Goal: Task Accomplishment & Management: Manage account settings

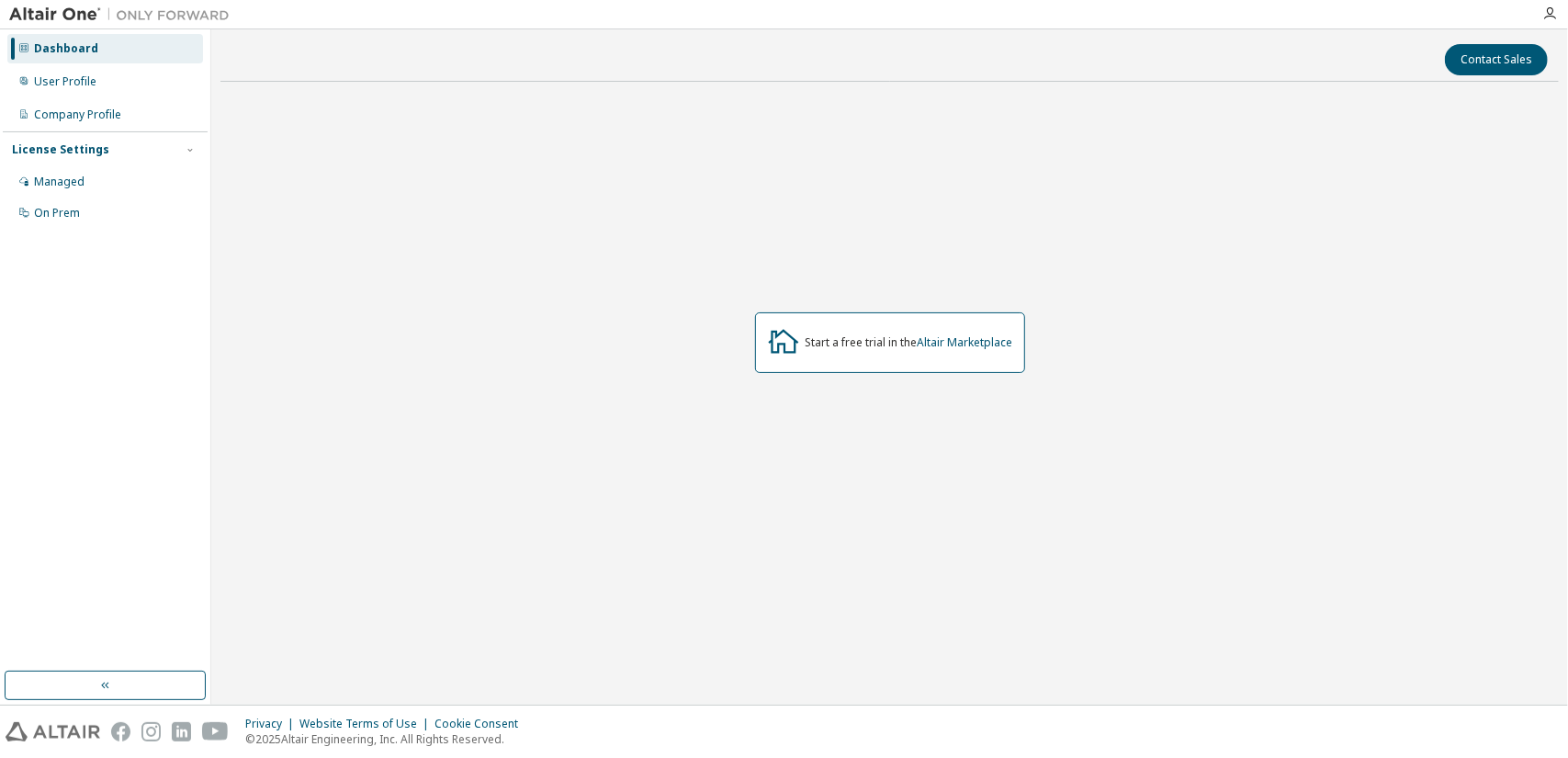
click at [829, 343] on div "Start a free trial in the Altair Marketplace" at bounding box center [908, 342] width 207 height 15
click at [780, 344] on icon at bounding box center [784, 341] width 31 height 24
click at [832, 342] on div "Start a free trial in the Altair Marketplace" at bounding box center [908, 342] width 207 height 15
click at [77, 170] on div "Managed" at bounding box center [104, 183] width 195 height 30
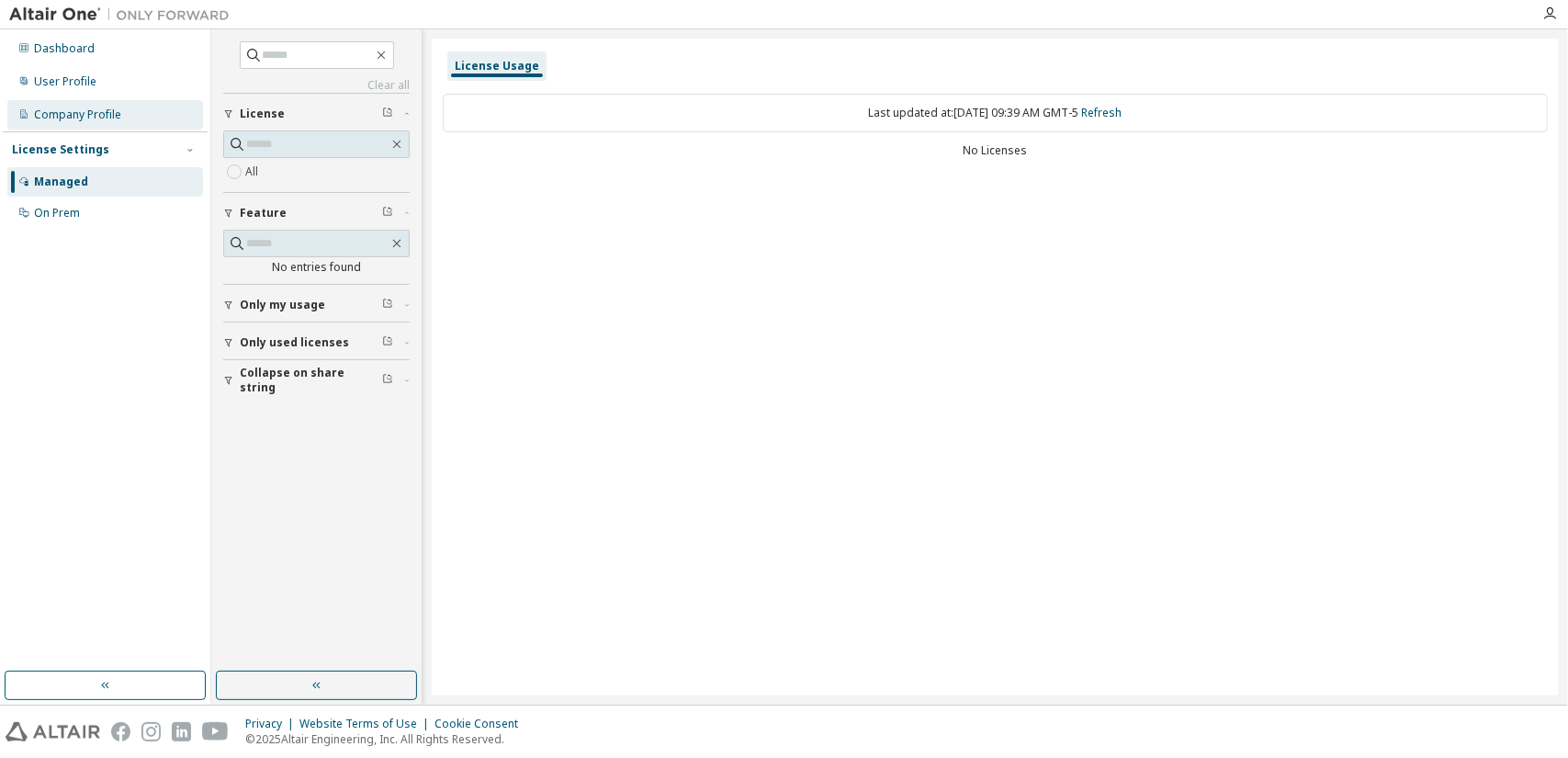
click at [85, 113] on div "Company Profile" at bounding box center [77, 114] width 87 height 15
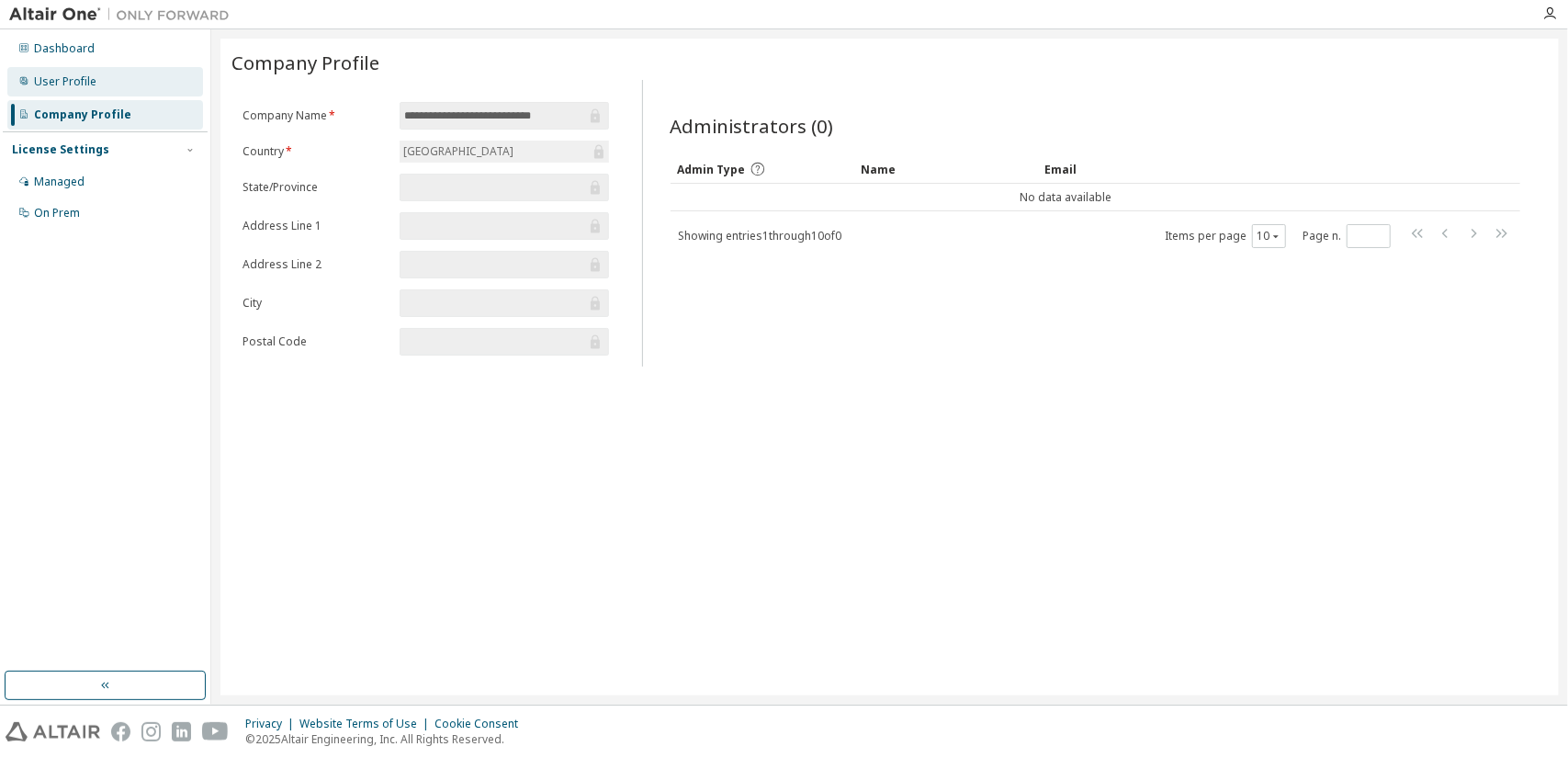
click at [85, 77] on div "User Profile" at bounding box center [64, 81] width 62 height 15
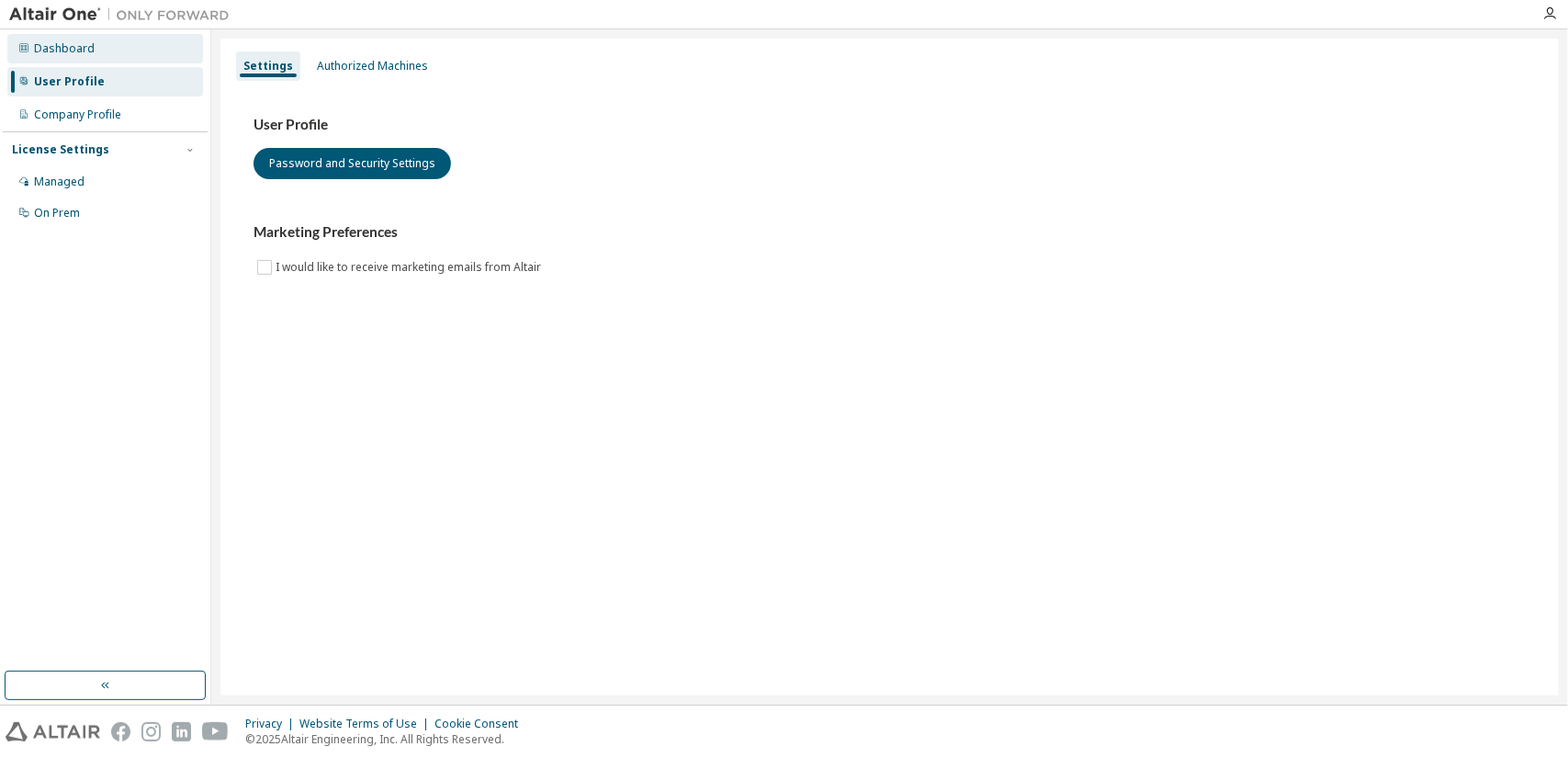
click at [91, 58] on div "Dashboard" at bounding box center [104, 49] width 195 height 30
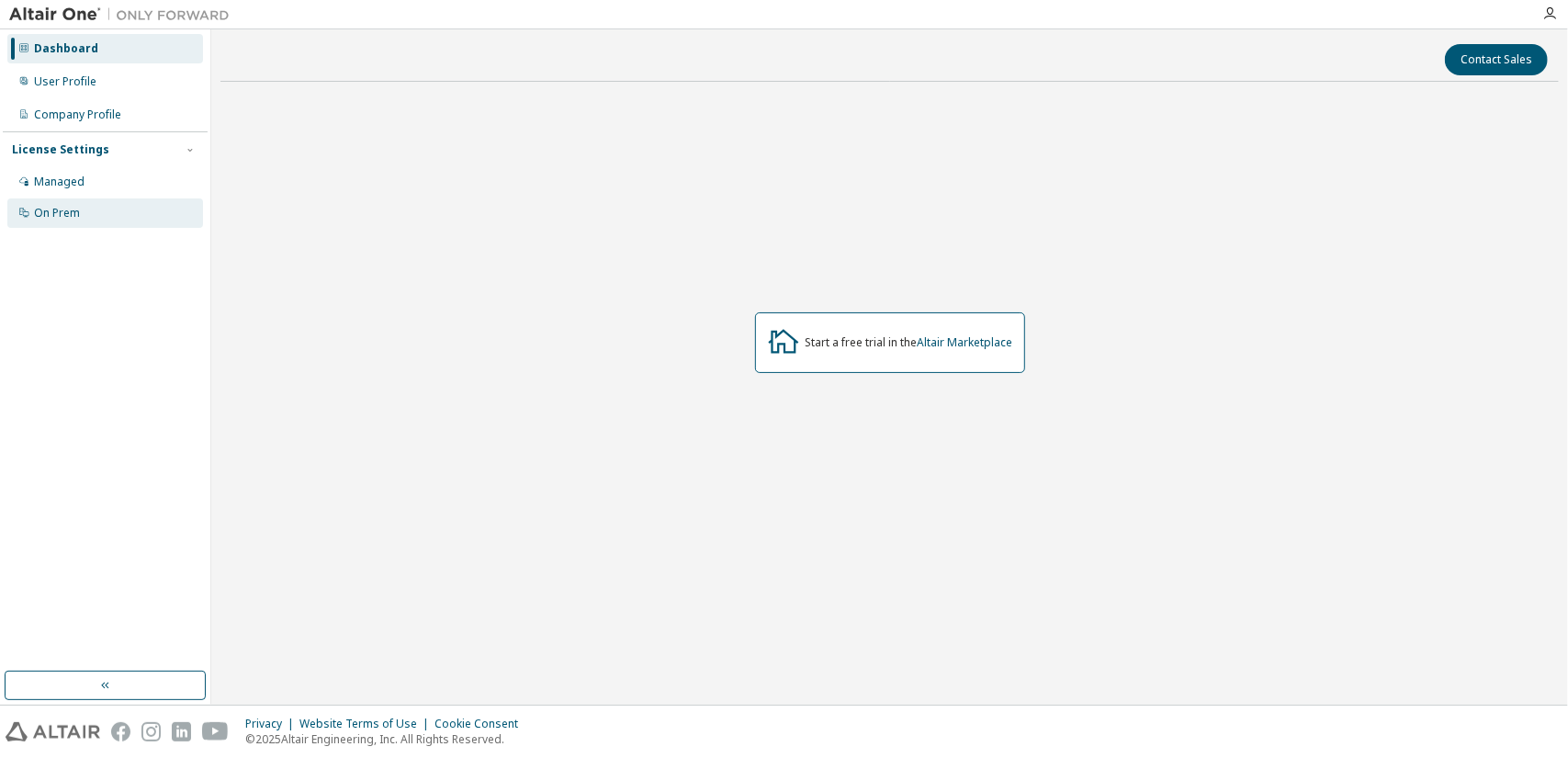
click at [73, 214] on div "On Prem" at bounding box center [57, 213] width 46 height 15
click at [933, 346] on link "Altair Marketplace" at bounding box center [966, 342] width 95 height 16
click at [25, 214] on icon at bounding box center [24, 211] width 11 height 11
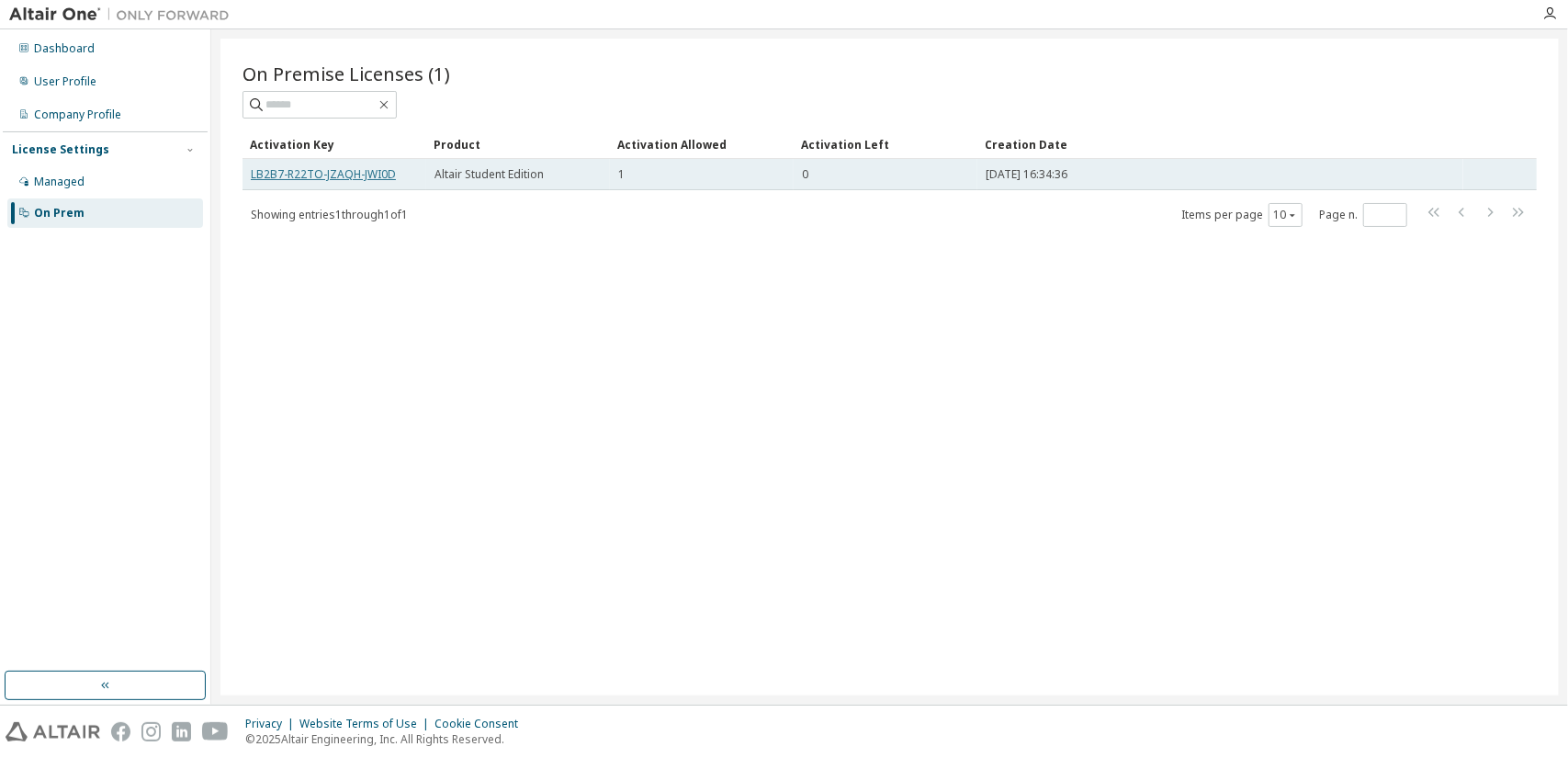
click at [362, 172] on link "LB2B7-R22TO-JZAQH-JWI0D" at bounding box center [323, 175] width 145 height 16
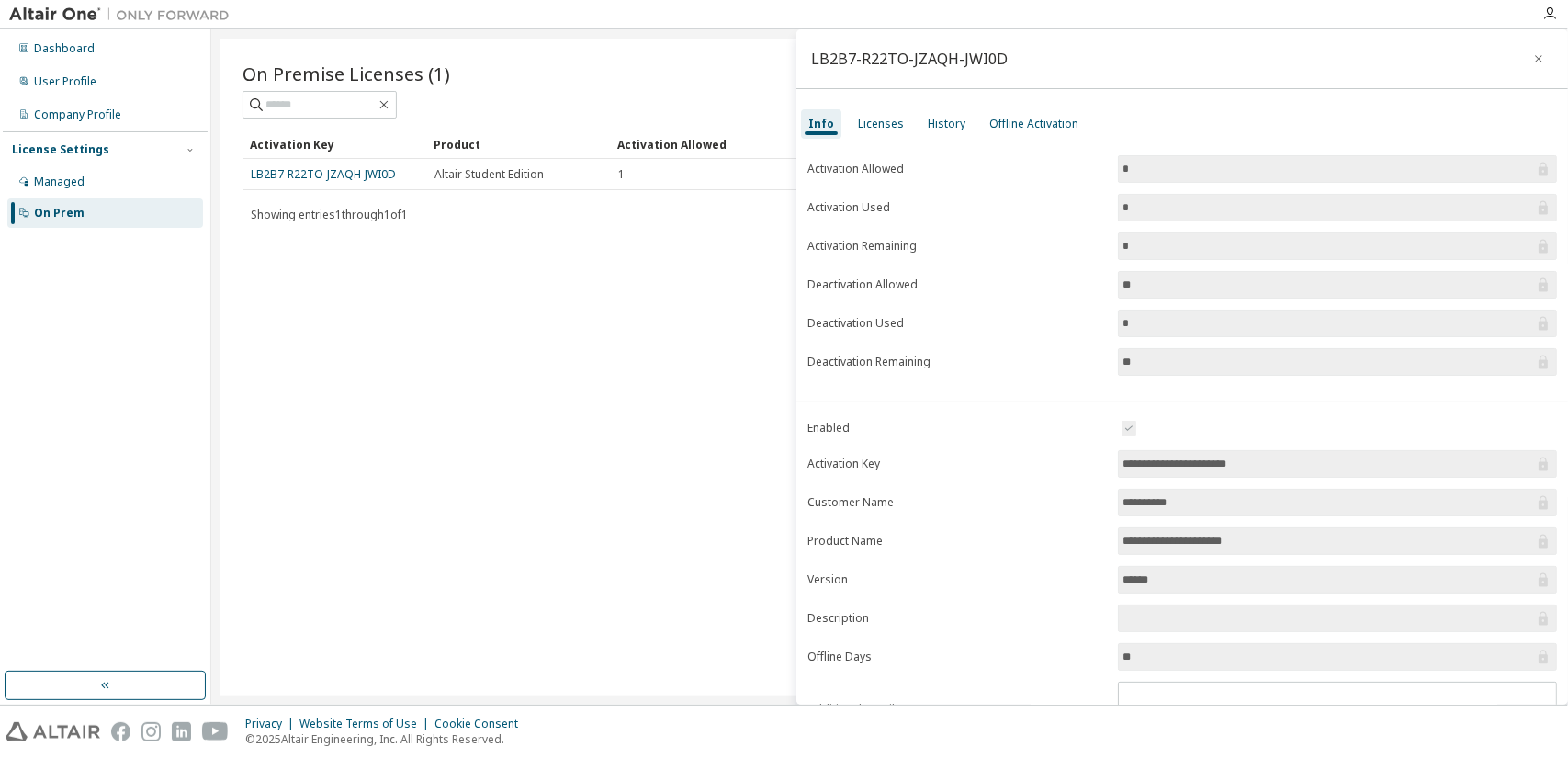
scroll to position [80, 0]
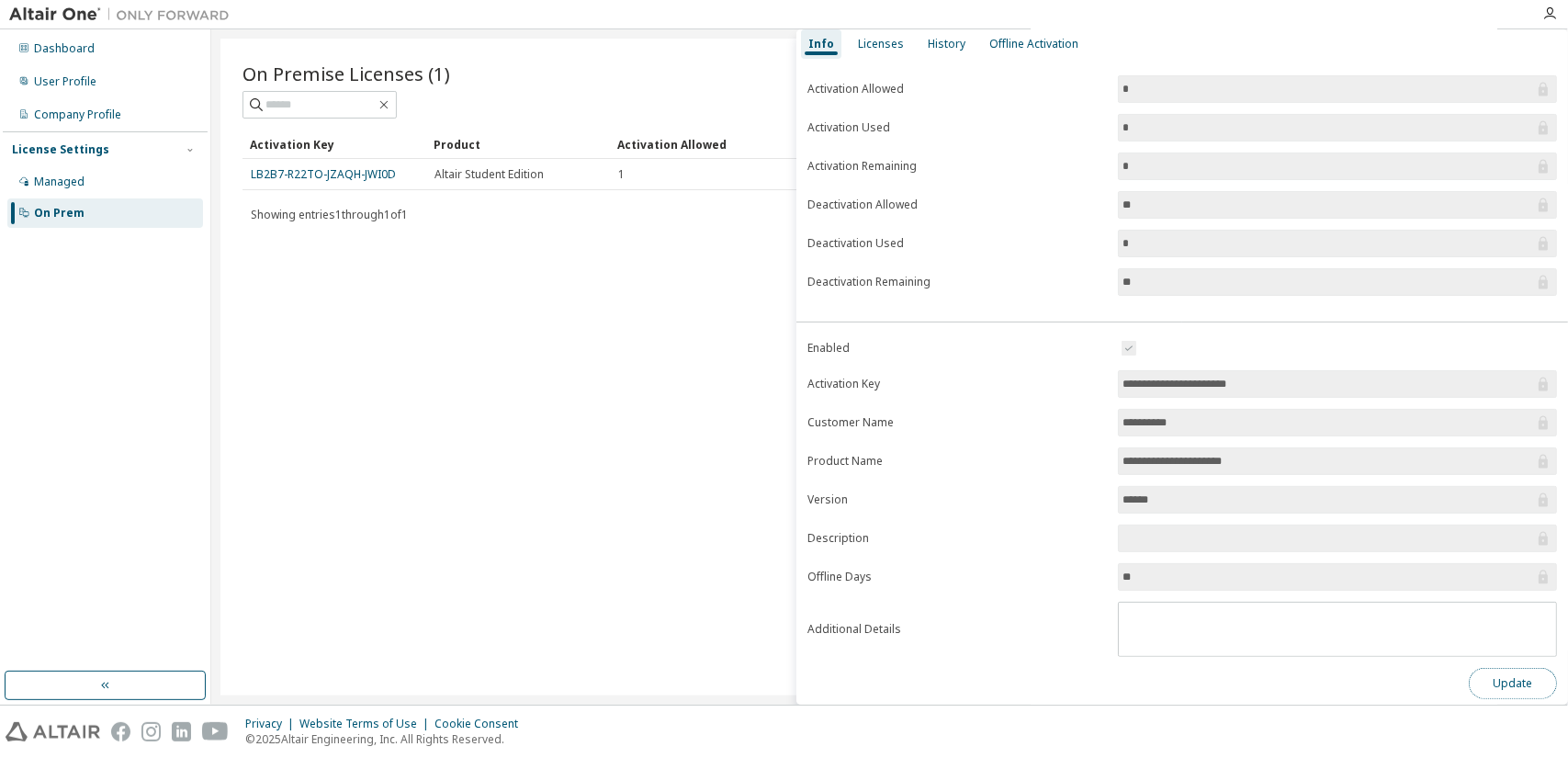
click at [1494, 678] on button "Update" at bounding box center [1512, 684] width 88 height 31
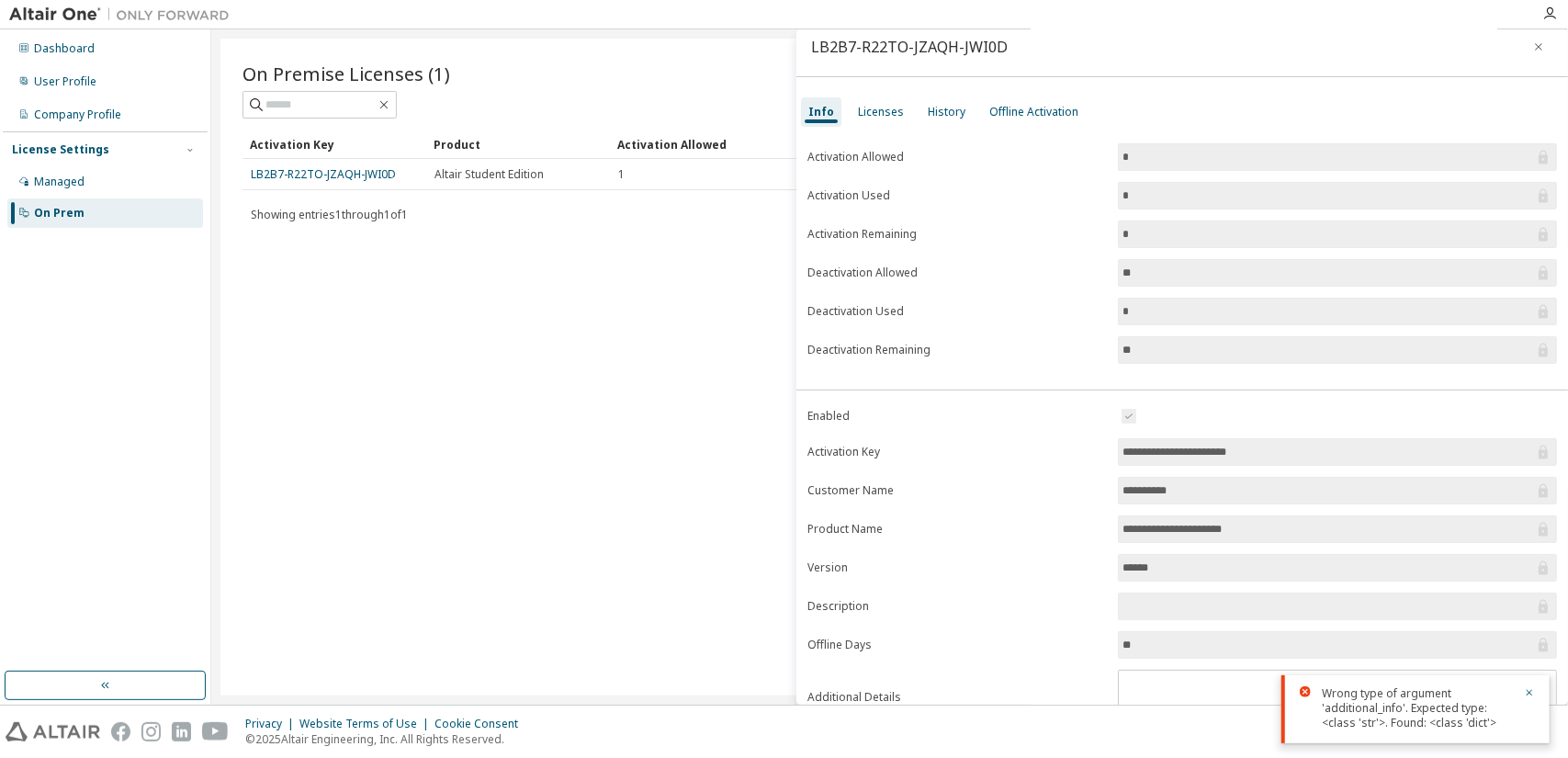
scroll to position [0, 0]
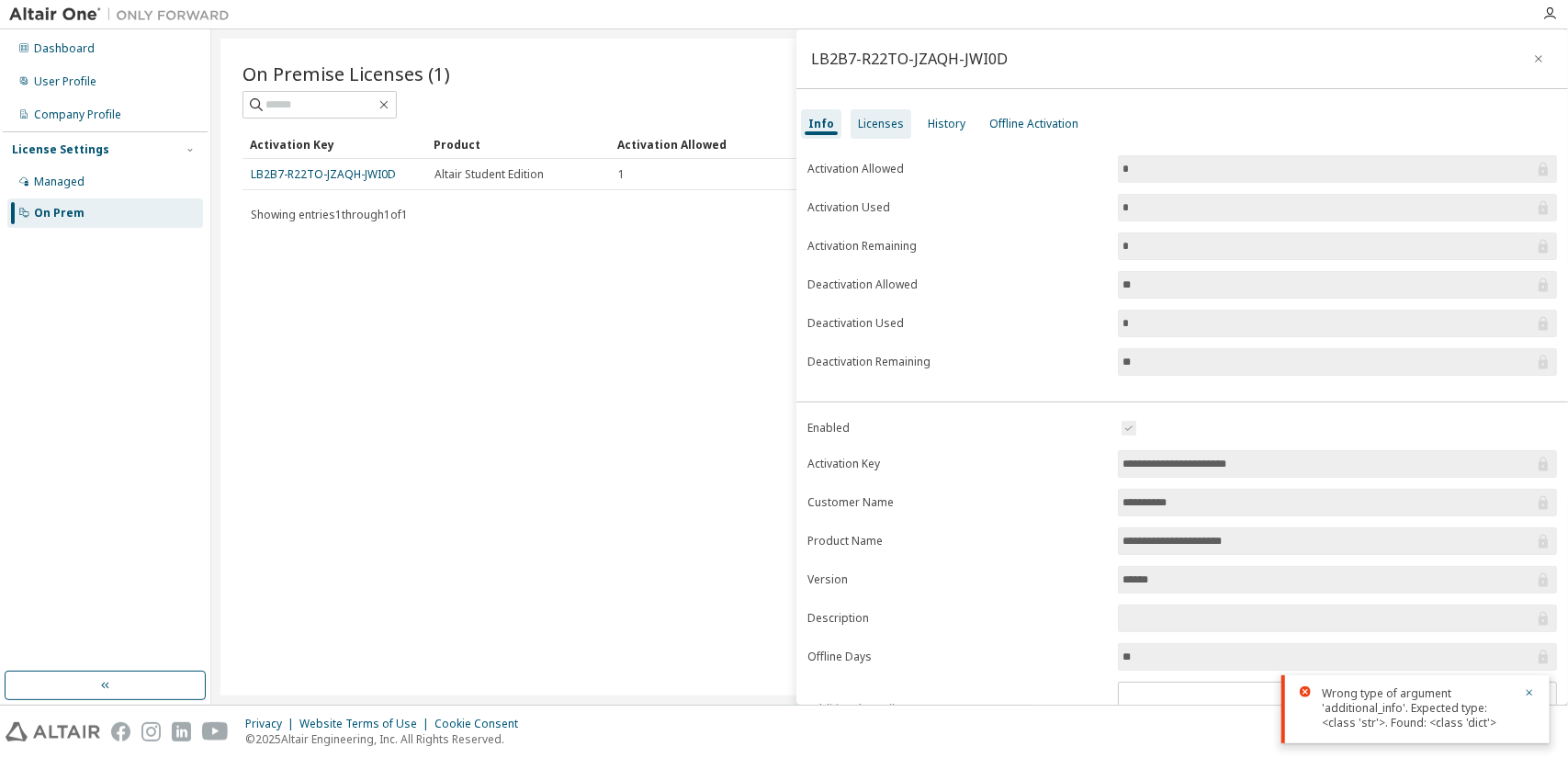
click at [877, 122] on div "Licenses" at bounding box center [881, 124] width 46 height 15
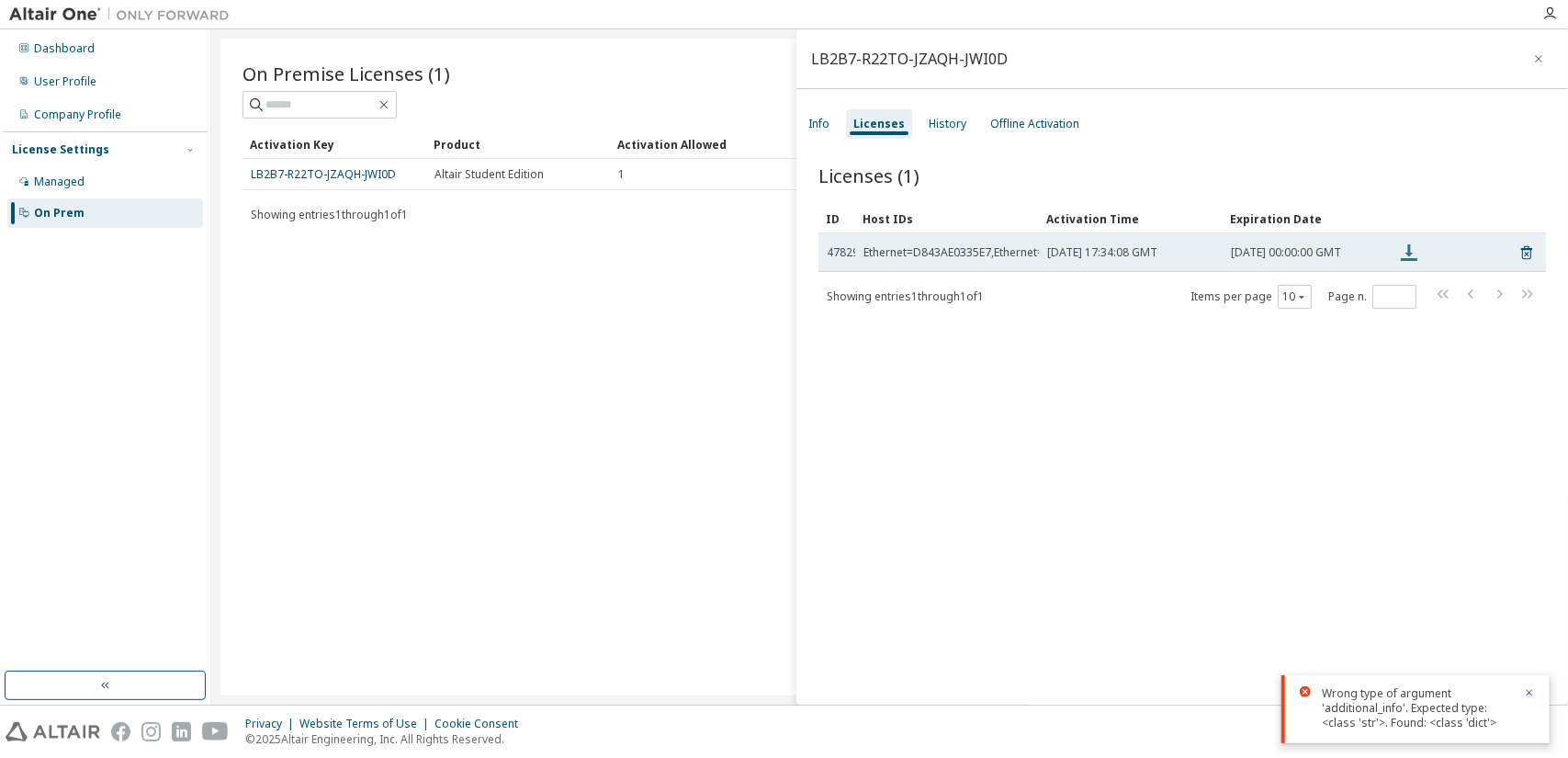
click at [1406, 260] on icon at bounding box center [1409, 253] width 22 height 22
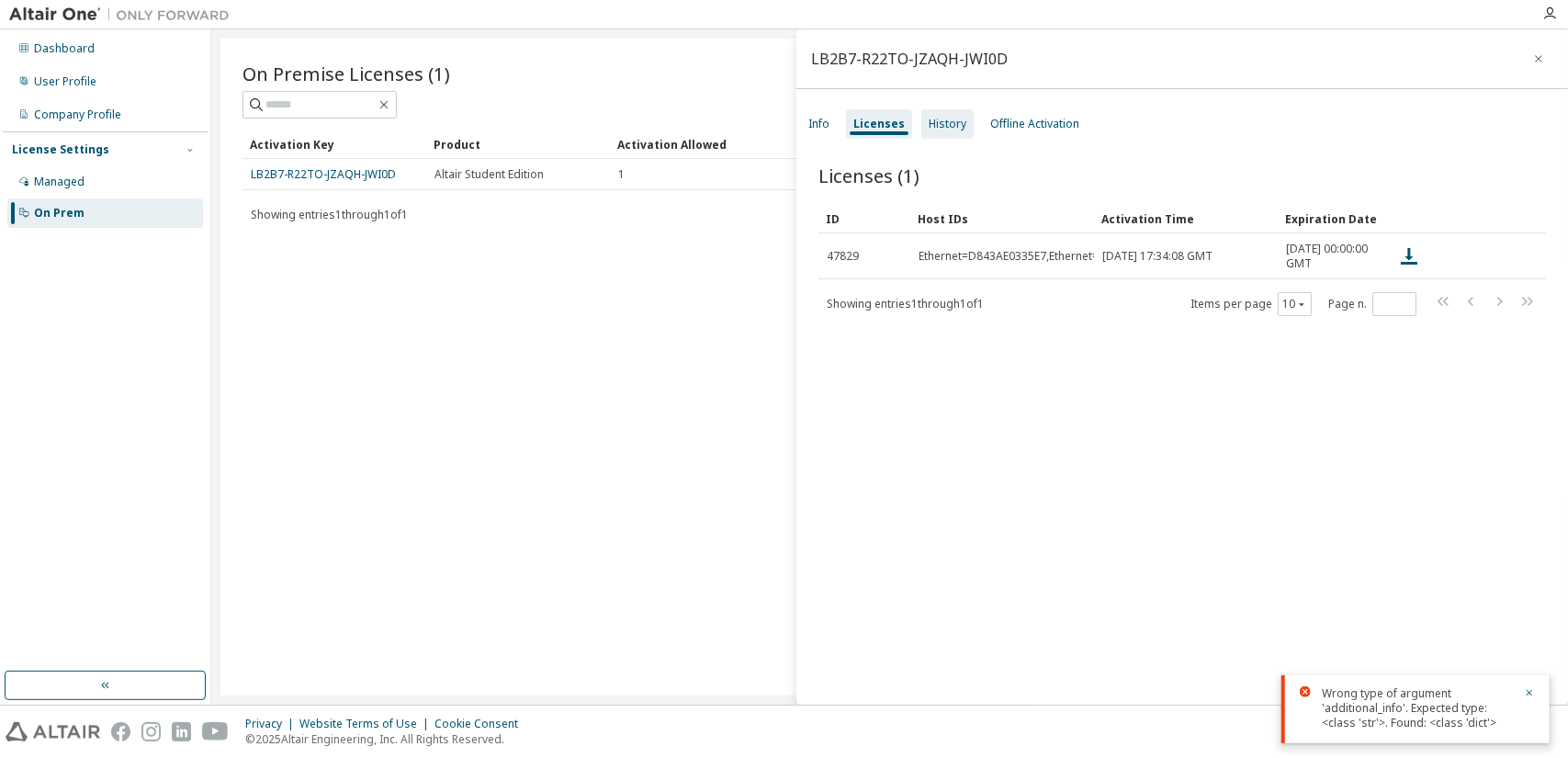
click at [948, 124] on div "History" at bounding box center [948, 124] width 38 height 15
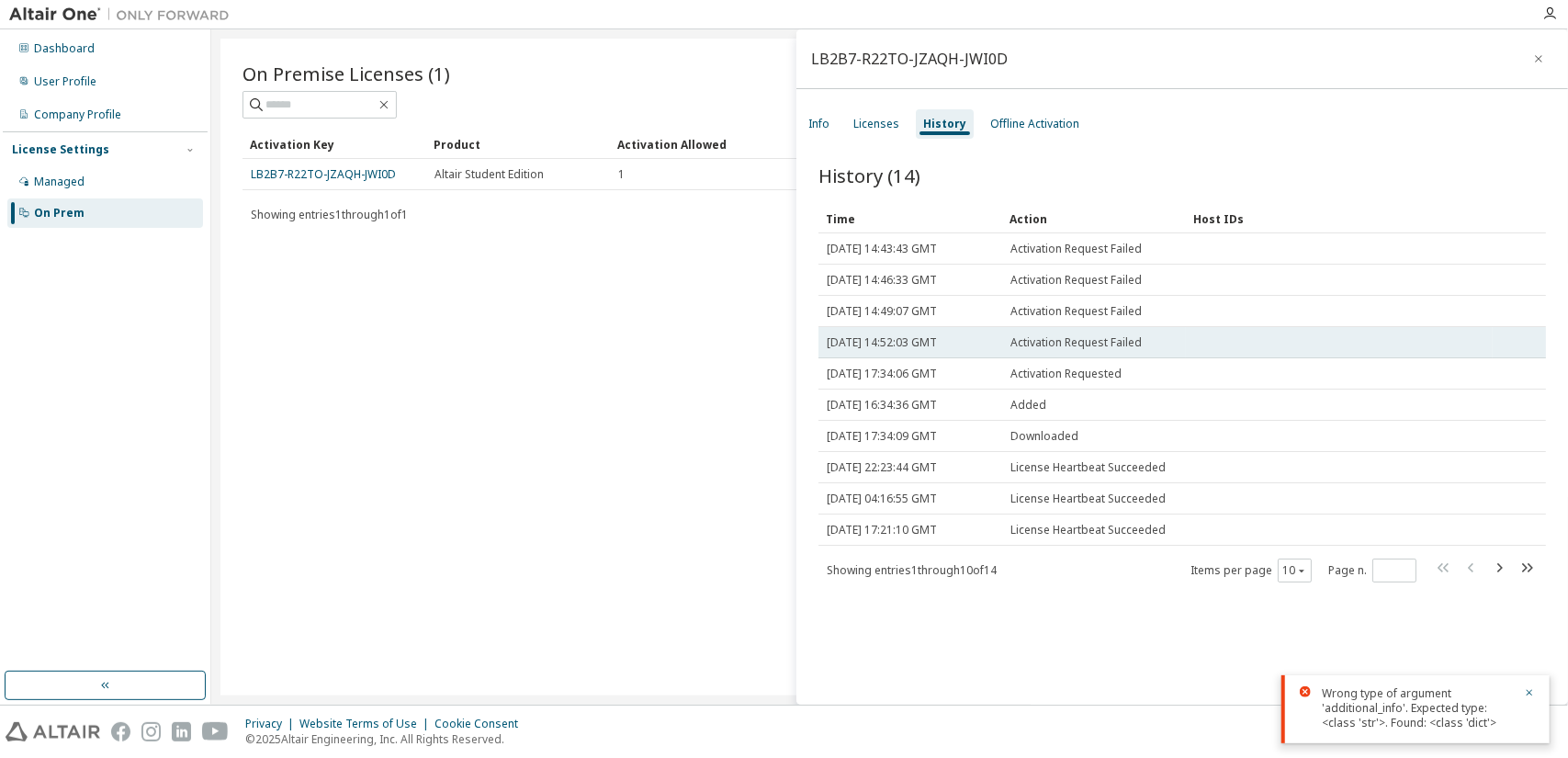
scroll to position [28, 0]
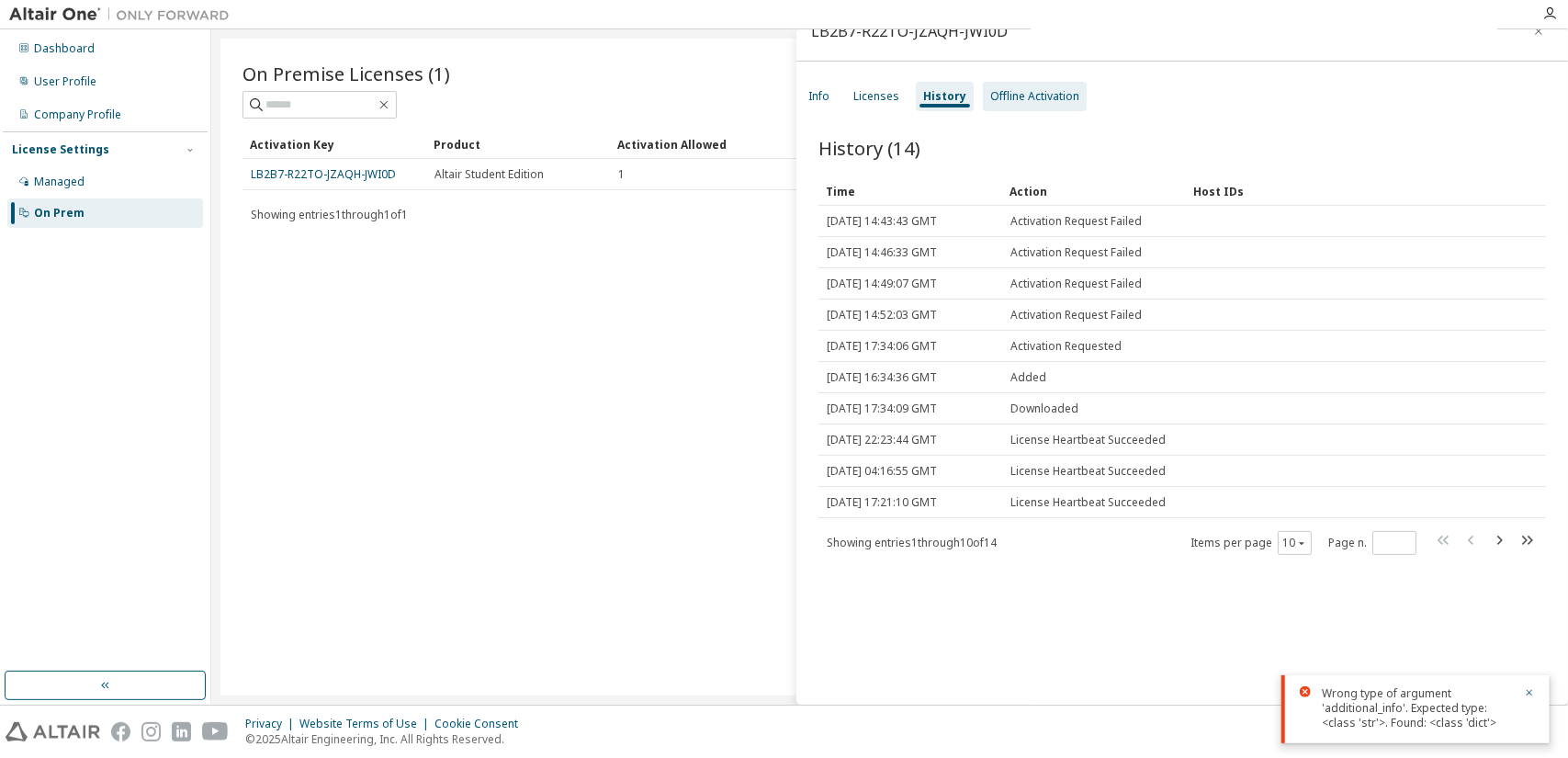
click at [1024, 98] on div "Offline Activation" at bounding box center [1035, 96] width 89 height 15
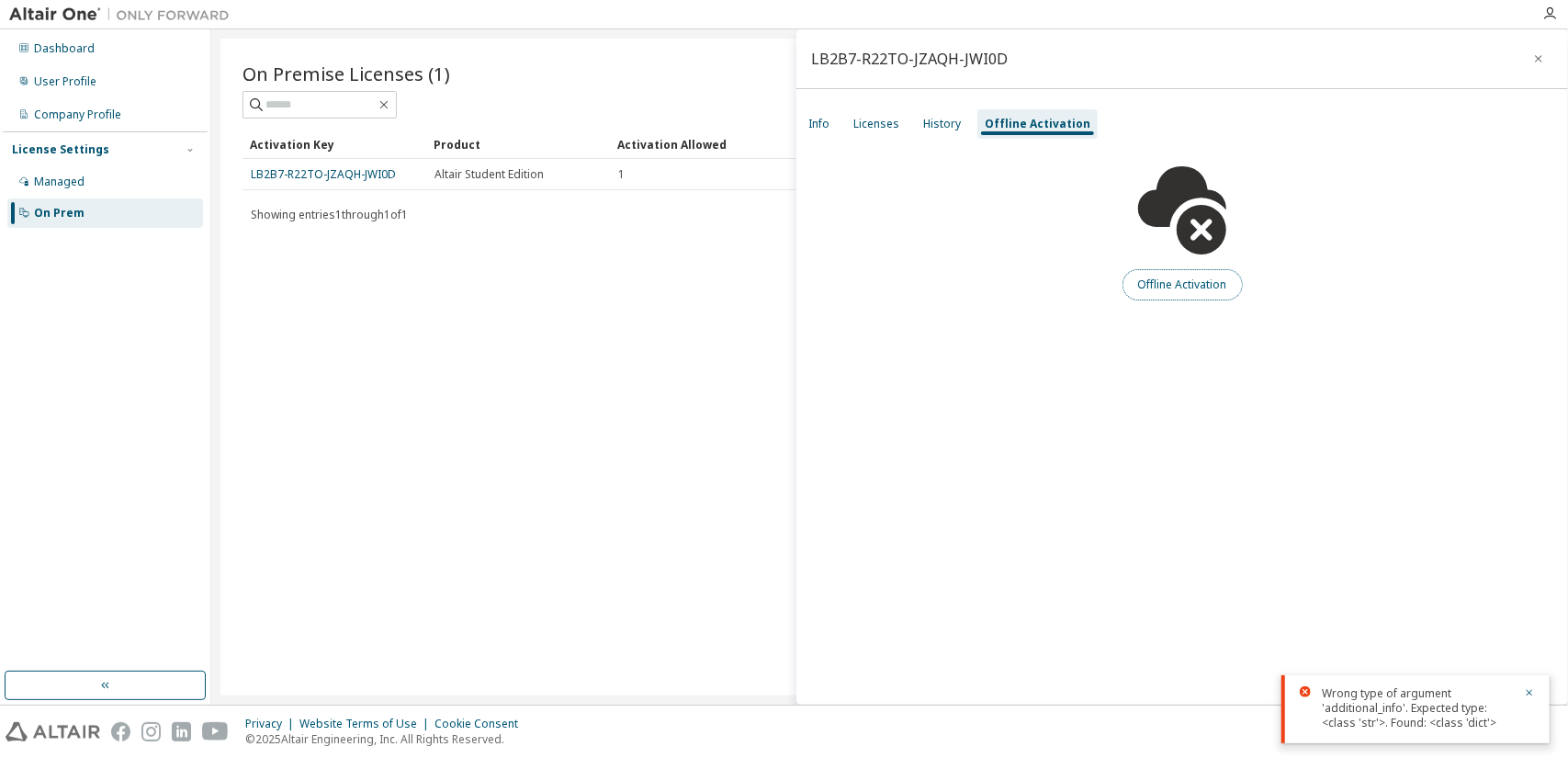
click at [1179, 282] on button "Offline Activation" at bounding box center [1182, 284] width 120 height 31
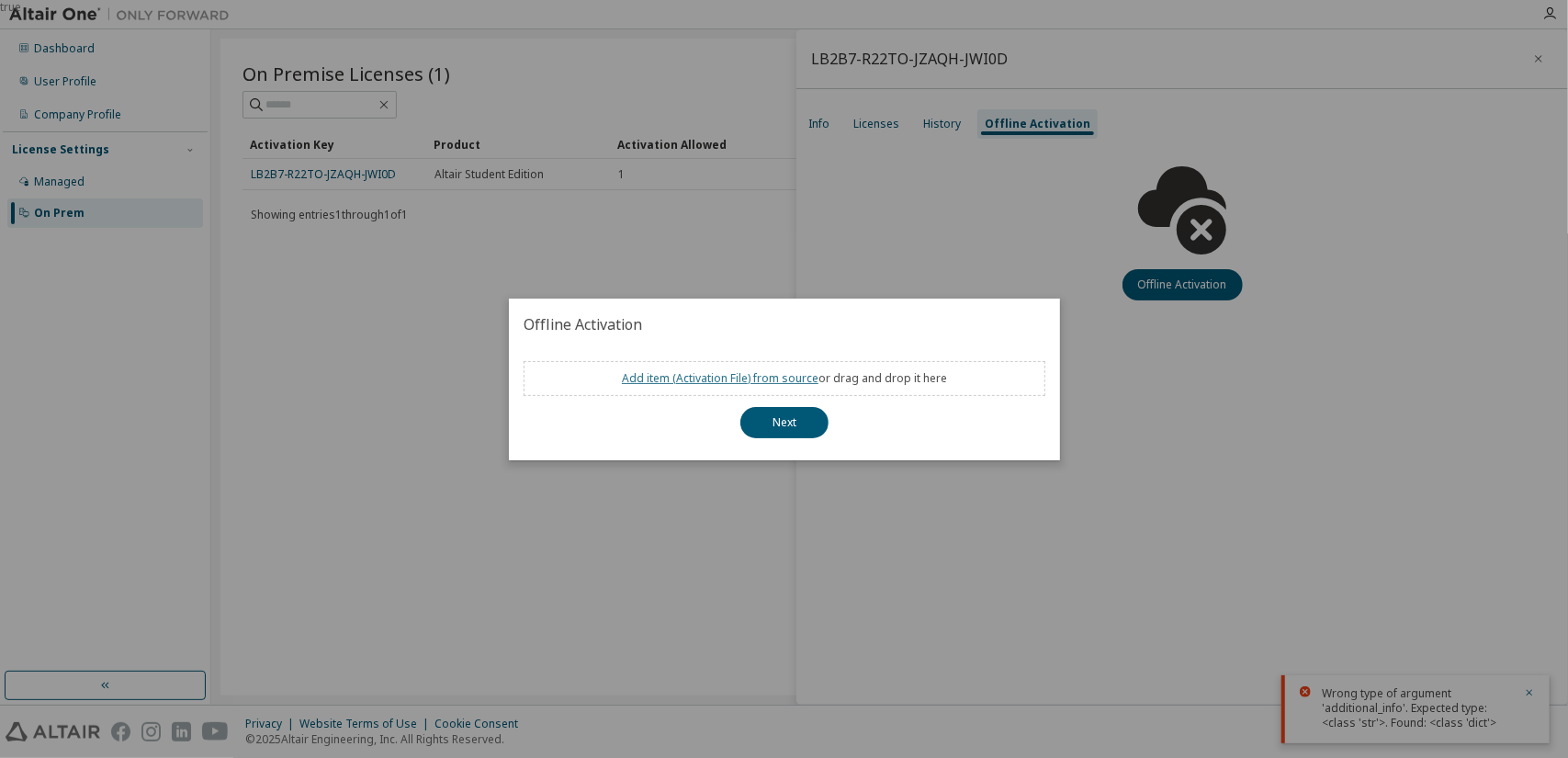
click at [706, 378] on link "Add item ( Activation File ) from source" at bounding box center [720, 378] width 196 height 16
click at [1142, 426] on div "true" at bounding box center [784, 379] width 1568 height 758
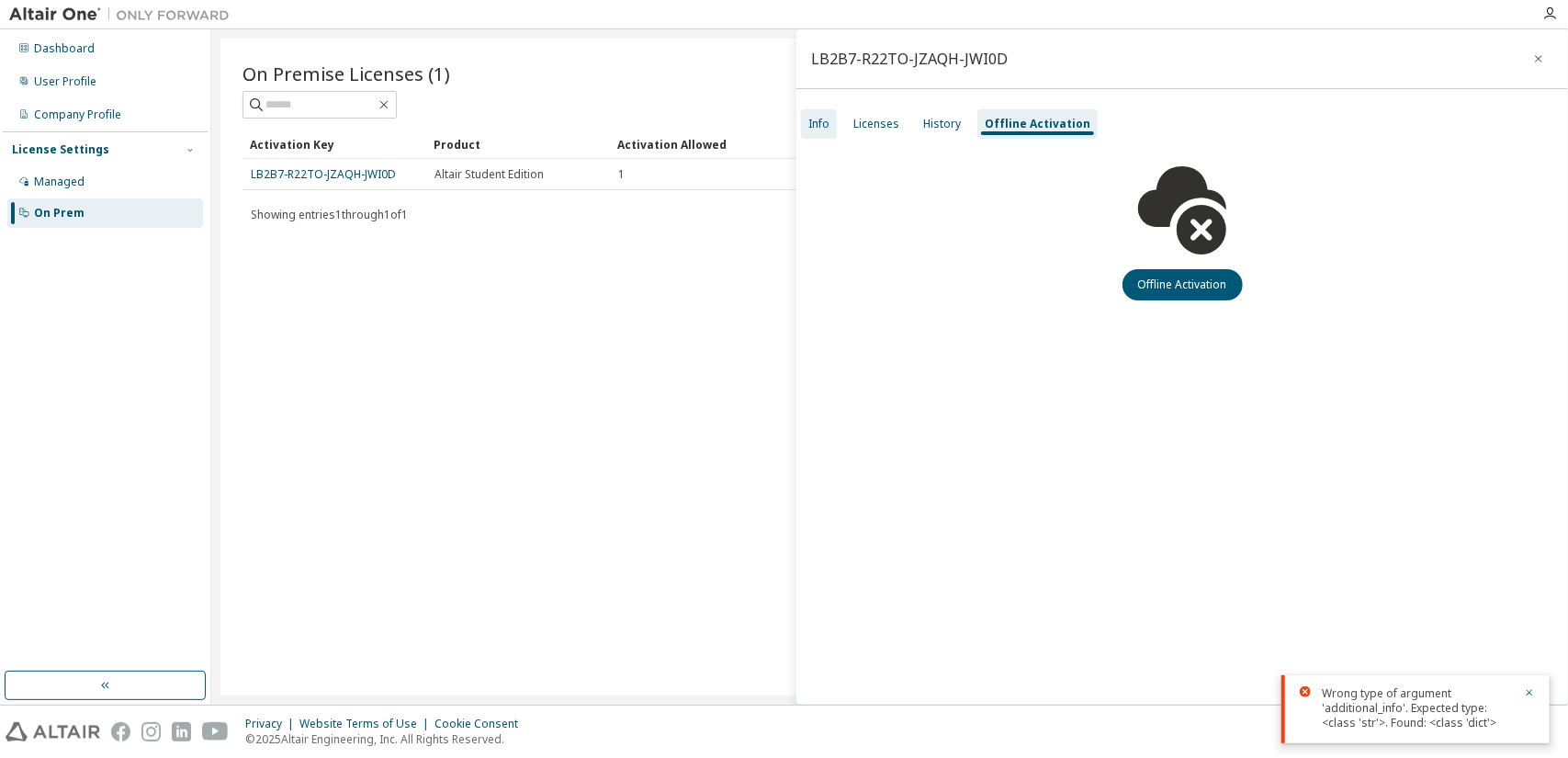
click at [822, 129] on div "Info" at bounding box center [818, 124] width 21 height 15
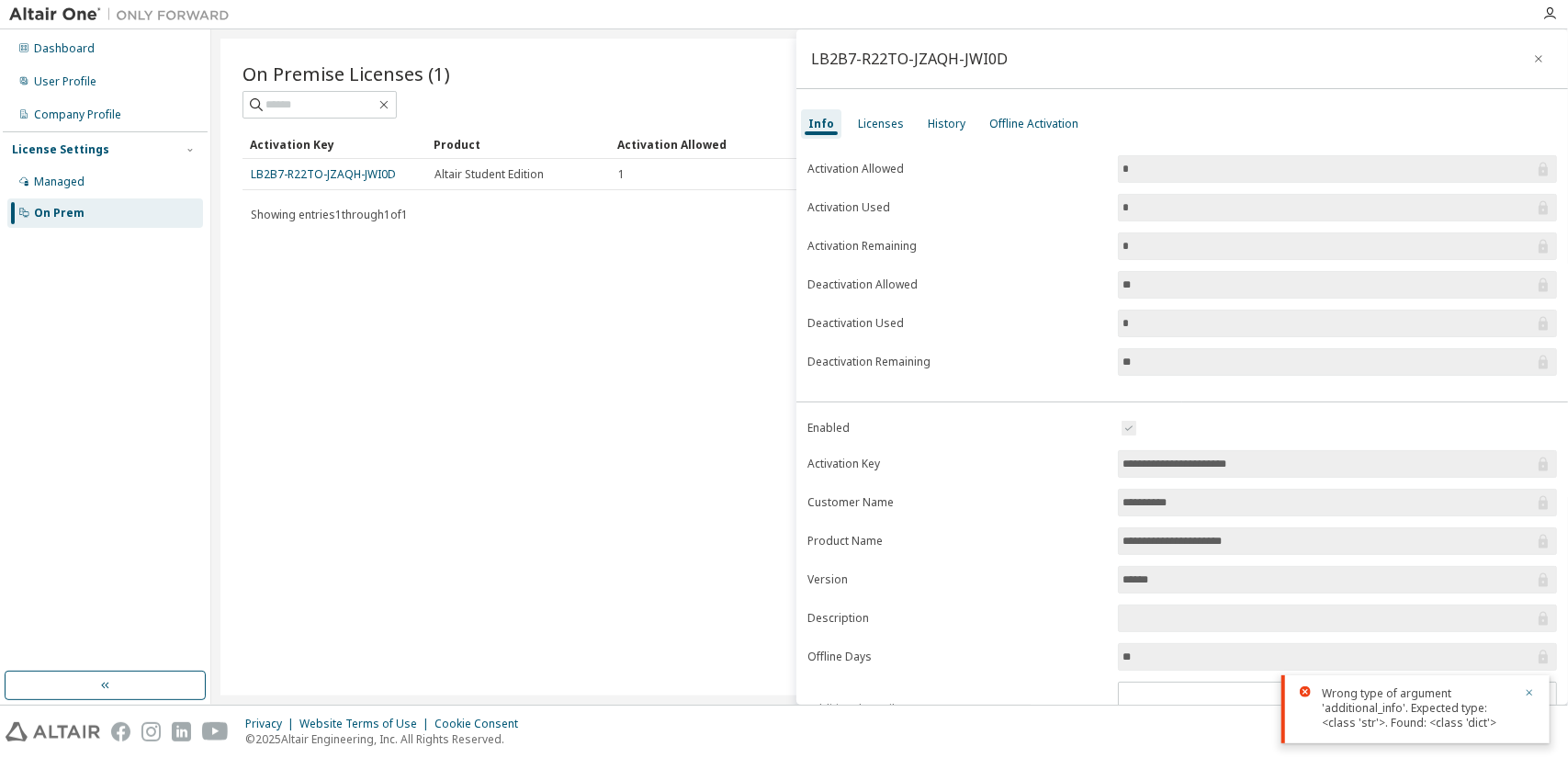
click at [1530, 691] on icon "button" at bounding box center [1529, 693] width 11 height 11
click at [1532, 64] on icon "button" at bounding box center [1538, 59] width 13 height 15
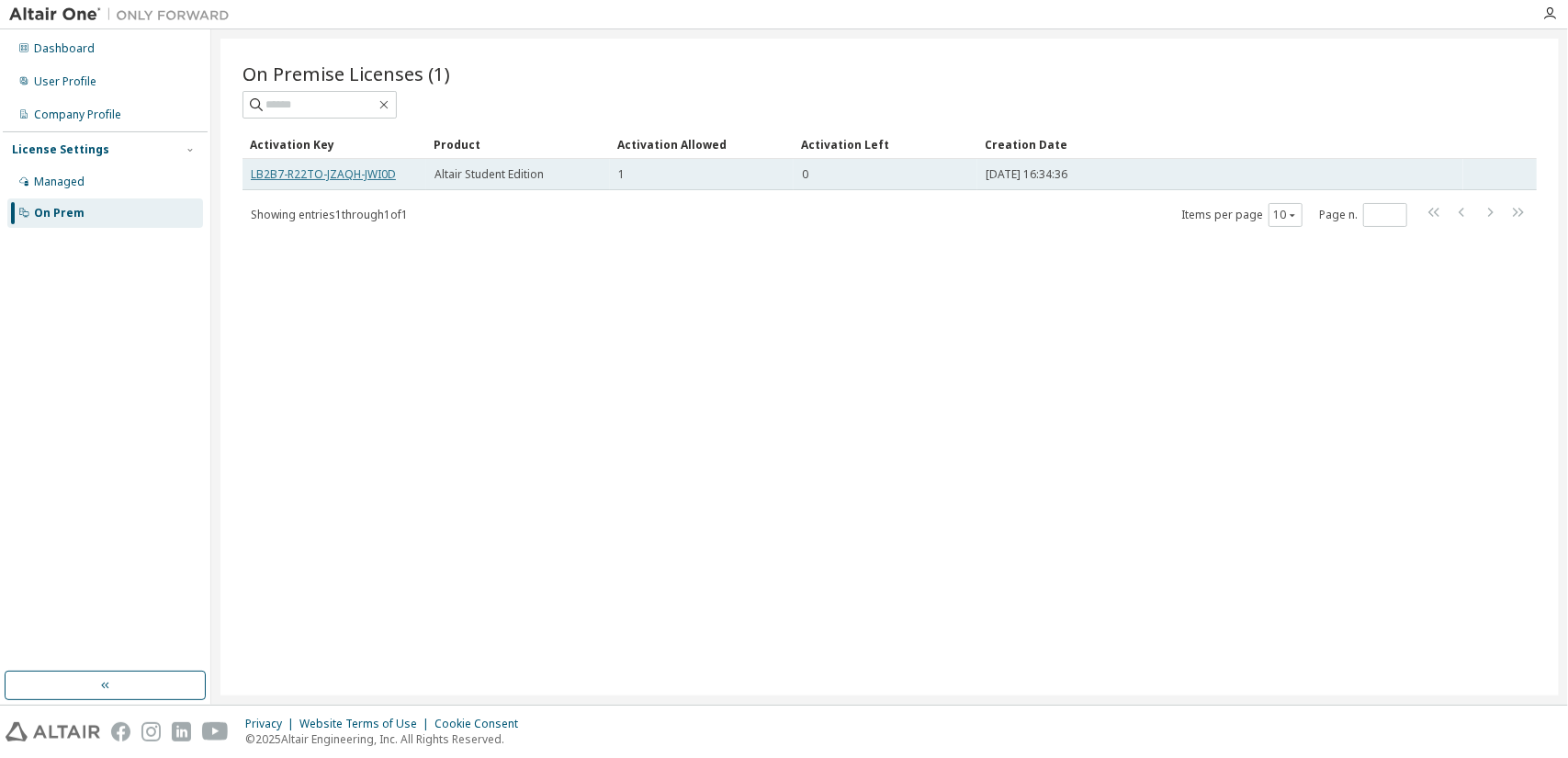
click at [280, 169] on link "LB2B7-R22TO-JZAQH-JWI0D" at bounding box center [323, 175] width 145 height 16
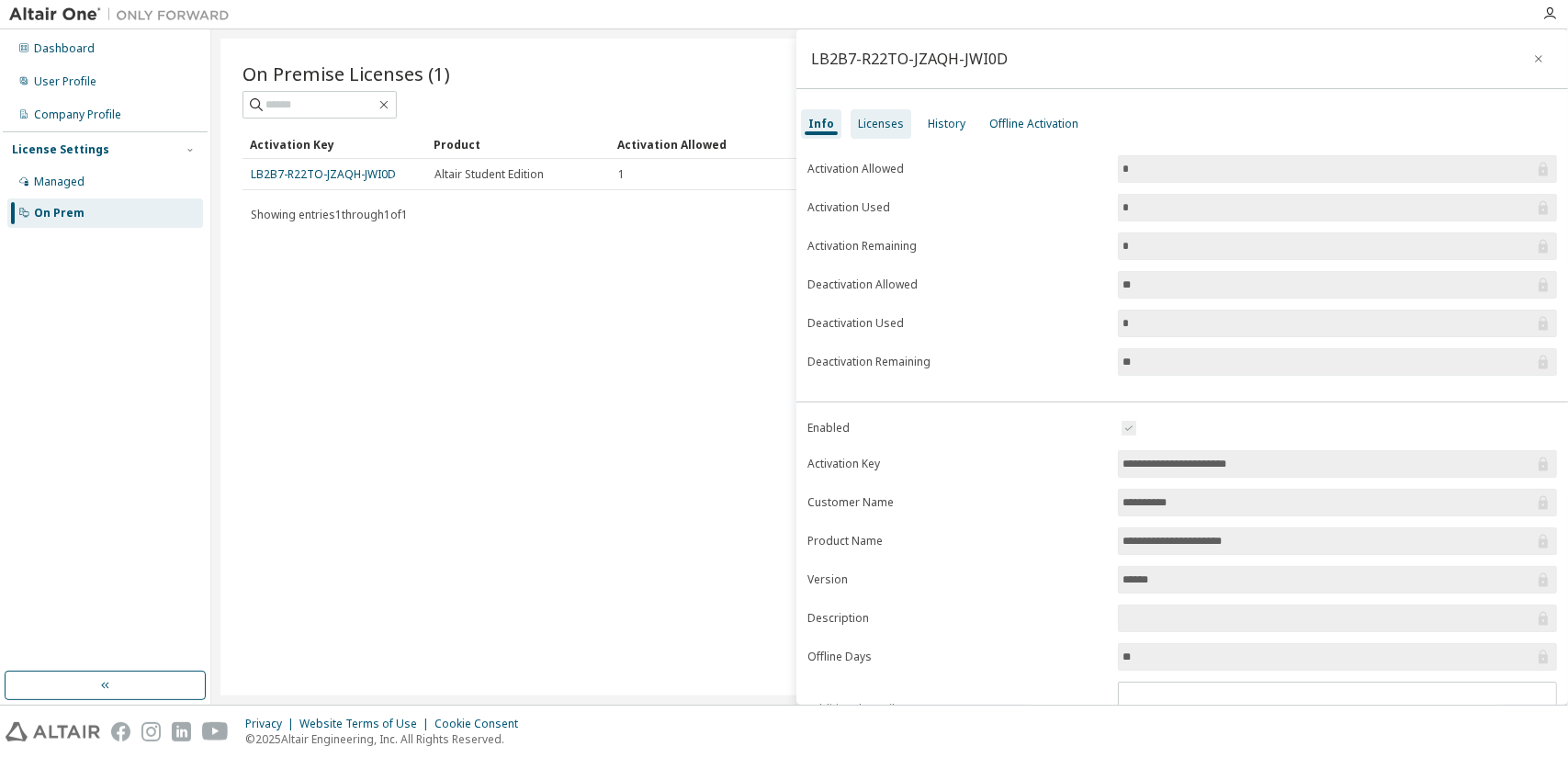
click at [884, 122] on div "Licenses" at bounding box center [881, 124] width 46 height 15
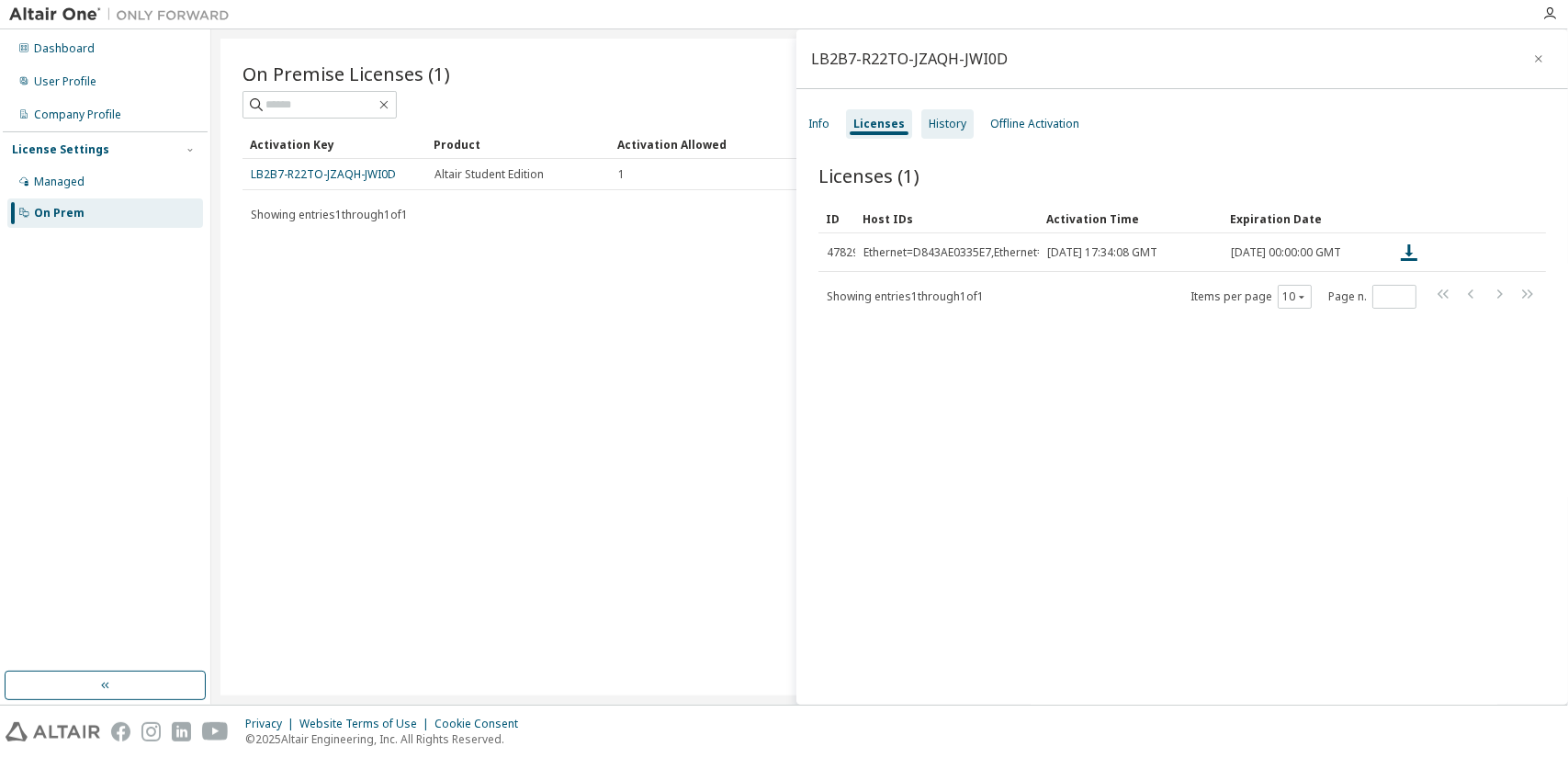
click at [956, 125] on div "History" at bounding box center [948, 124] width 38 height 15
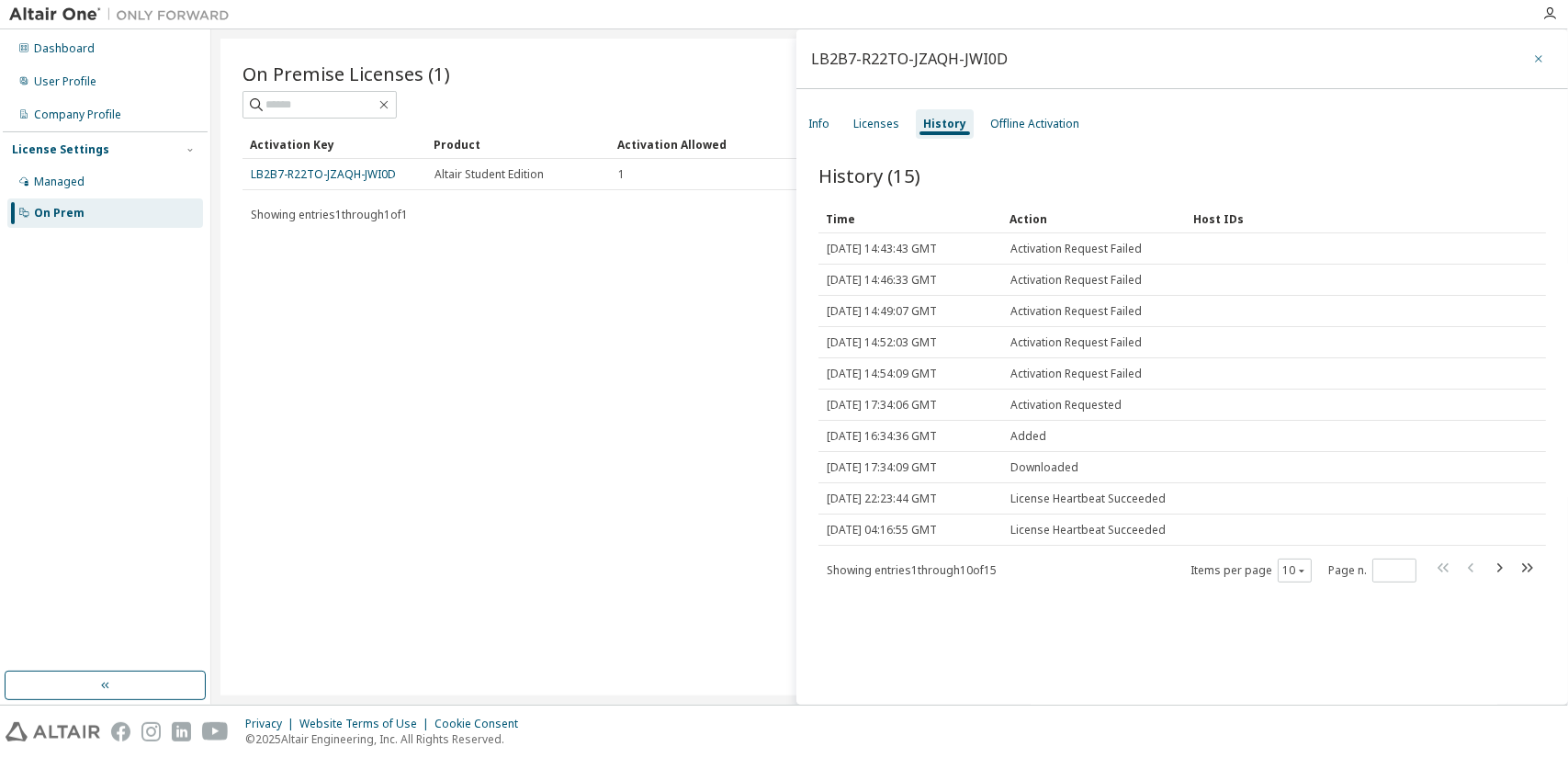
click at [1532, 57] on icon "button" at bounding box center [1538, 59] width 13 height 15
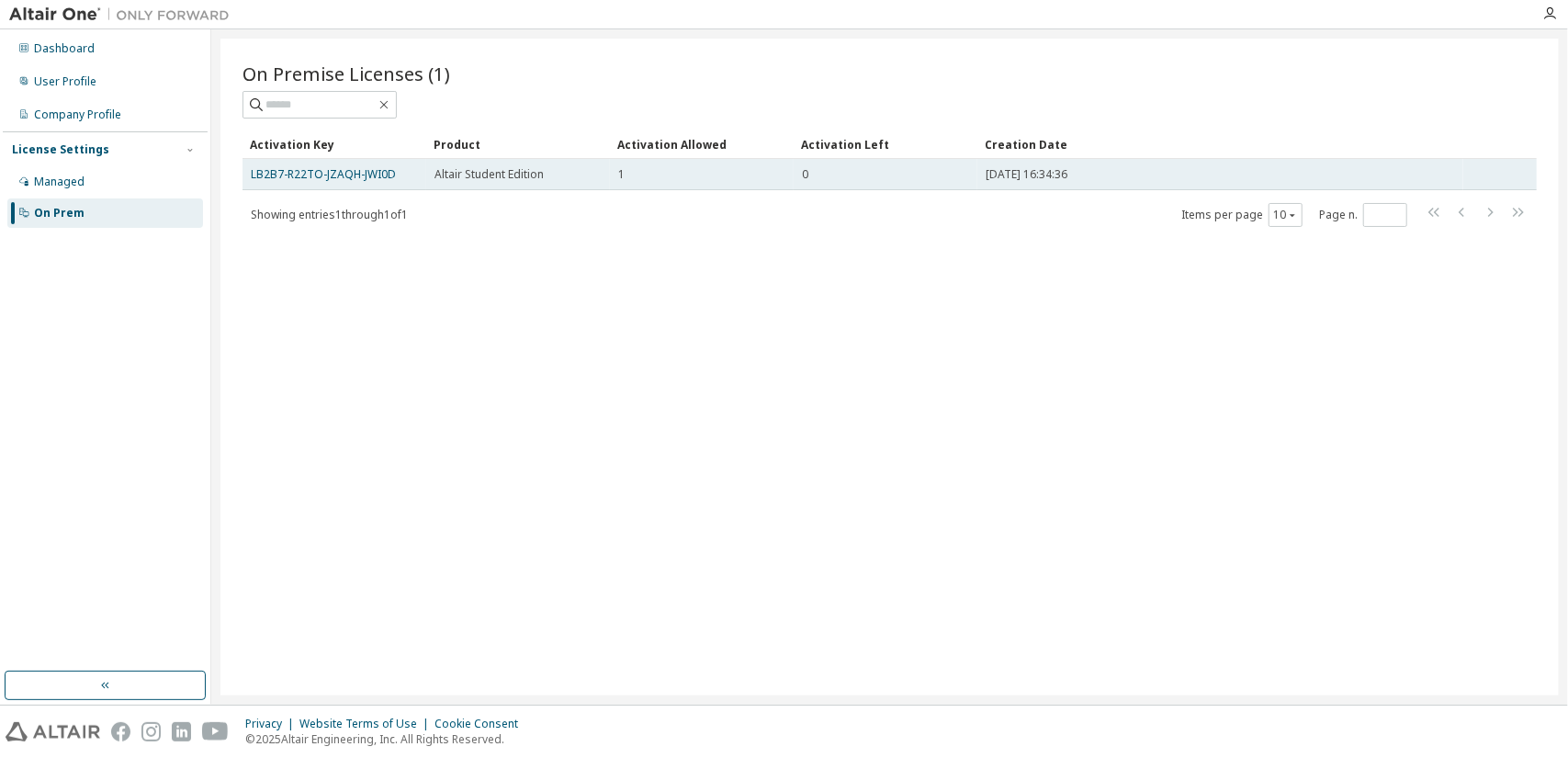
click at [454, 174] on span "Altair Student Edition" at bounding box center [489, 175] width 109 height 15
click at [318, 175] on link "LB2B7-R22TO-JZAQH-JWI0D" at bounding box center [323, 175] width 145 height 16
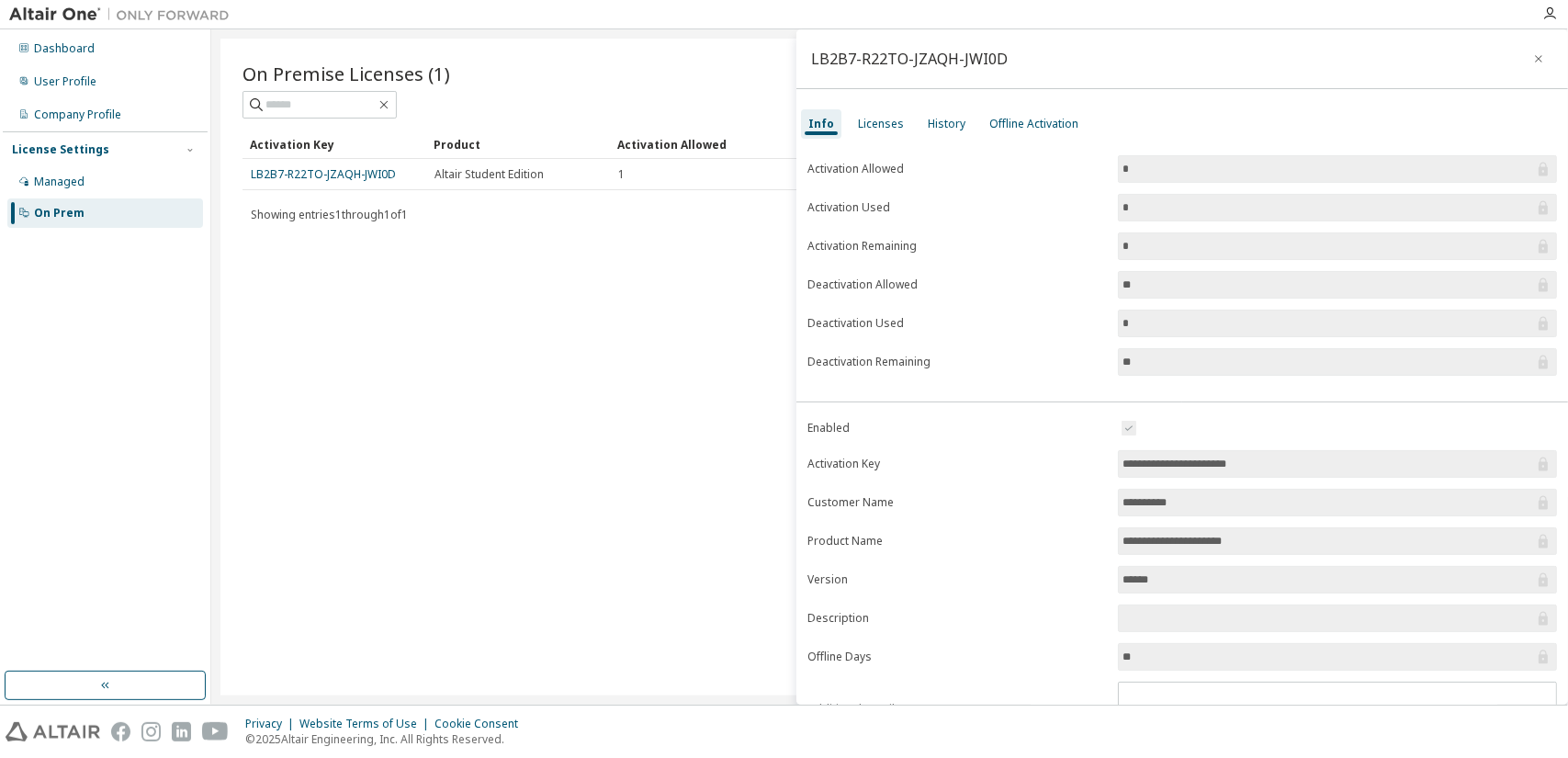
scroll to position [80, 0]
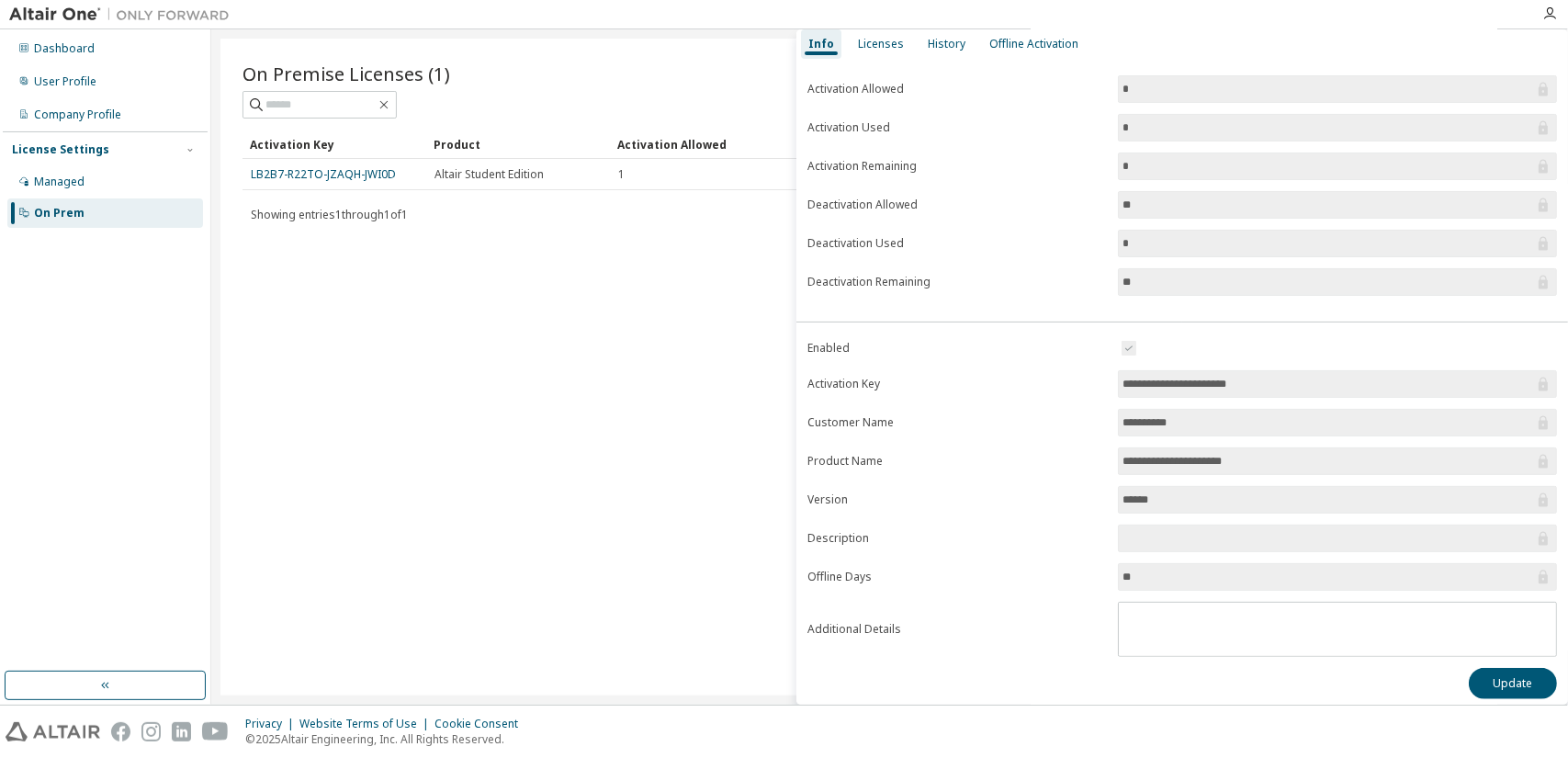
click at [1176, 418] on input "*********" at bounding box center [1328, 423] width 412 height 19
click at [1135, 456] on input "**********" at bounding box center [1328, 461] width 412 height 19
click at [1134, 491] on input "******" at bounding box center [1328, 500] width 412 height 19
click at [1184, 380] on input "**********" at bounding box center [1328, 384] width 412 height 19
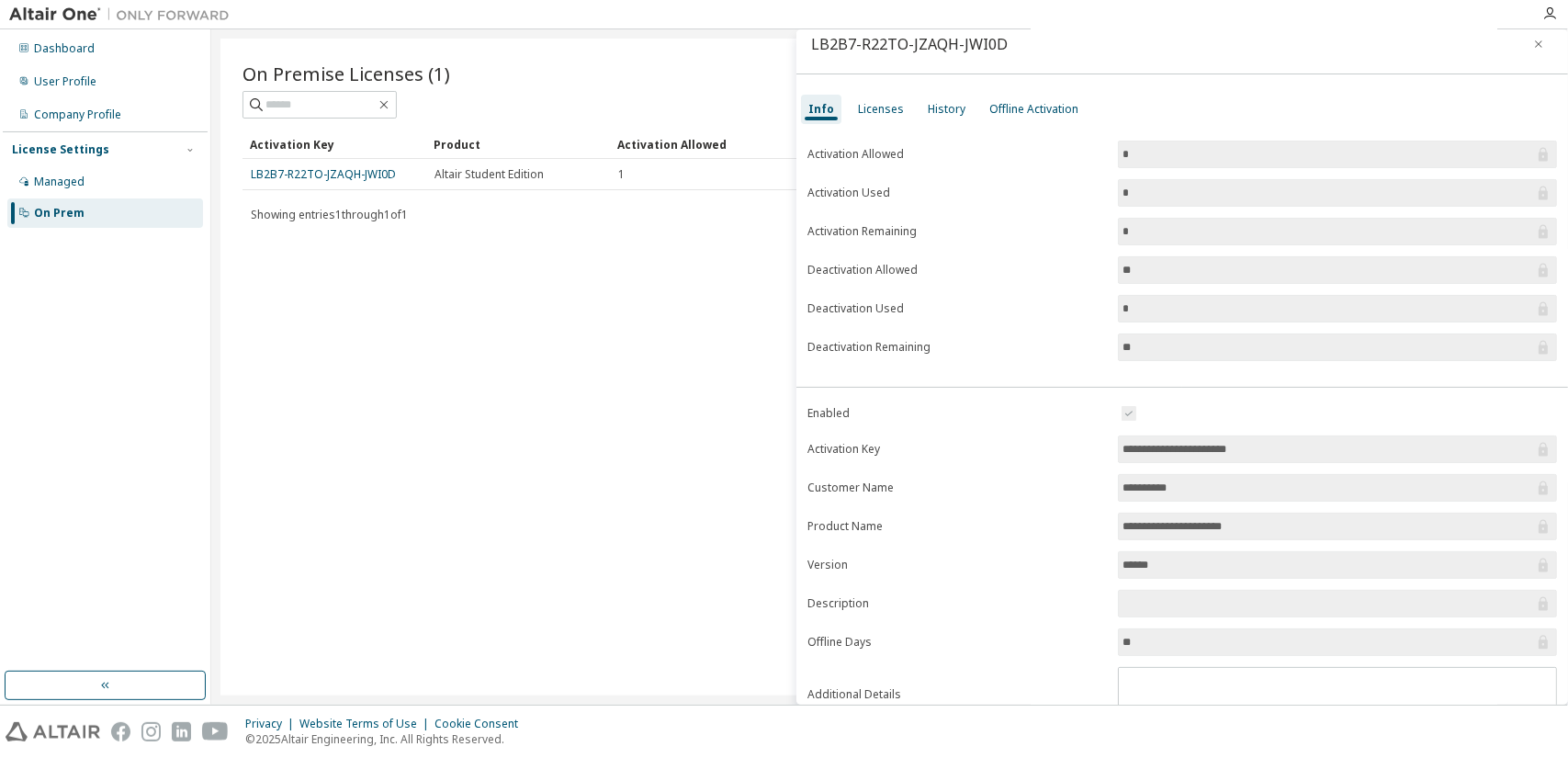
scroll to position [0, 0]
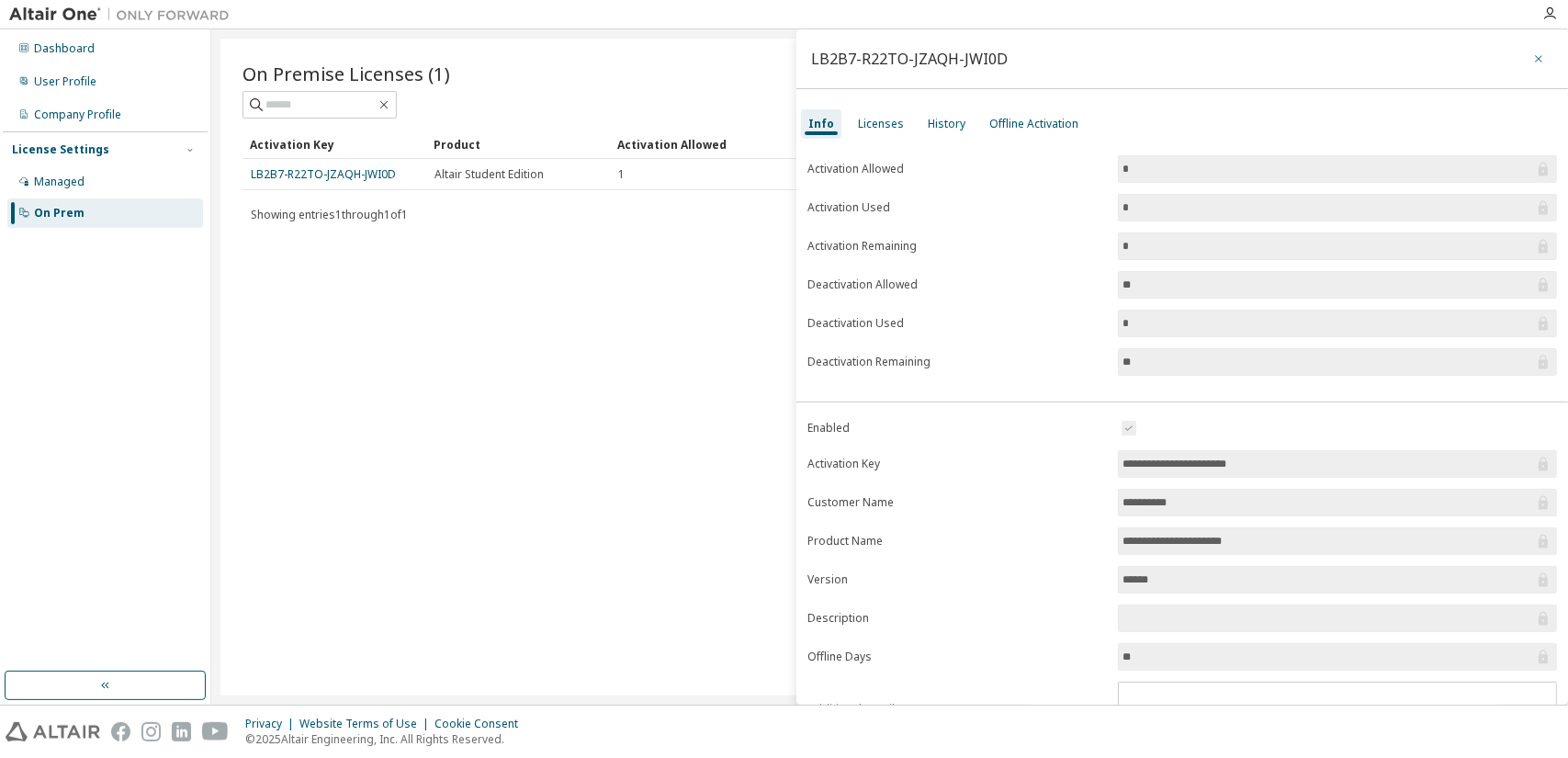
click at [1532, 62] on icon "button" at bounding box center [1538, 59] width 13 height 15
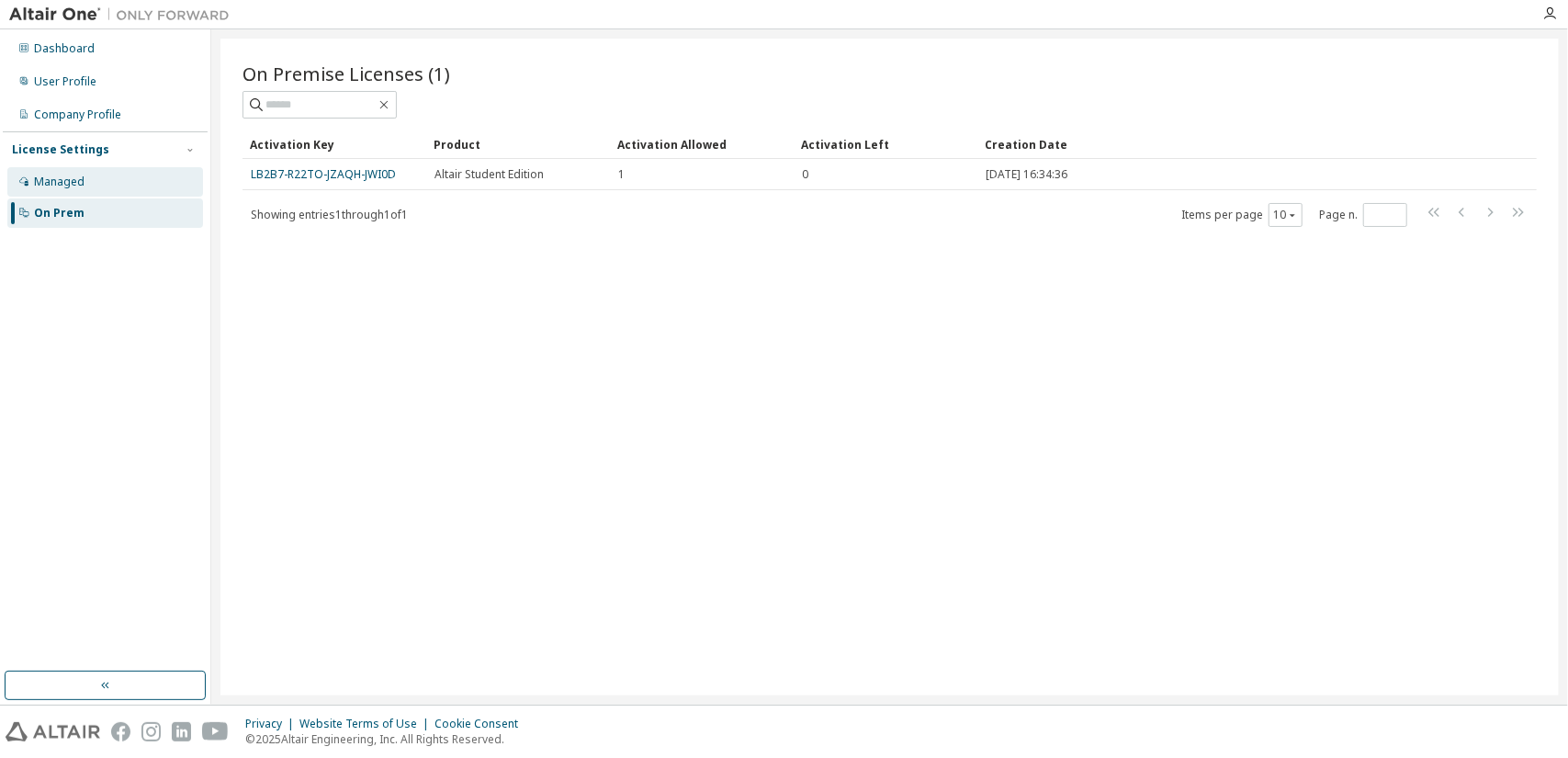
click at [56, 192] on div "Managed" at bounding box center [104, 183] width 195 height 30
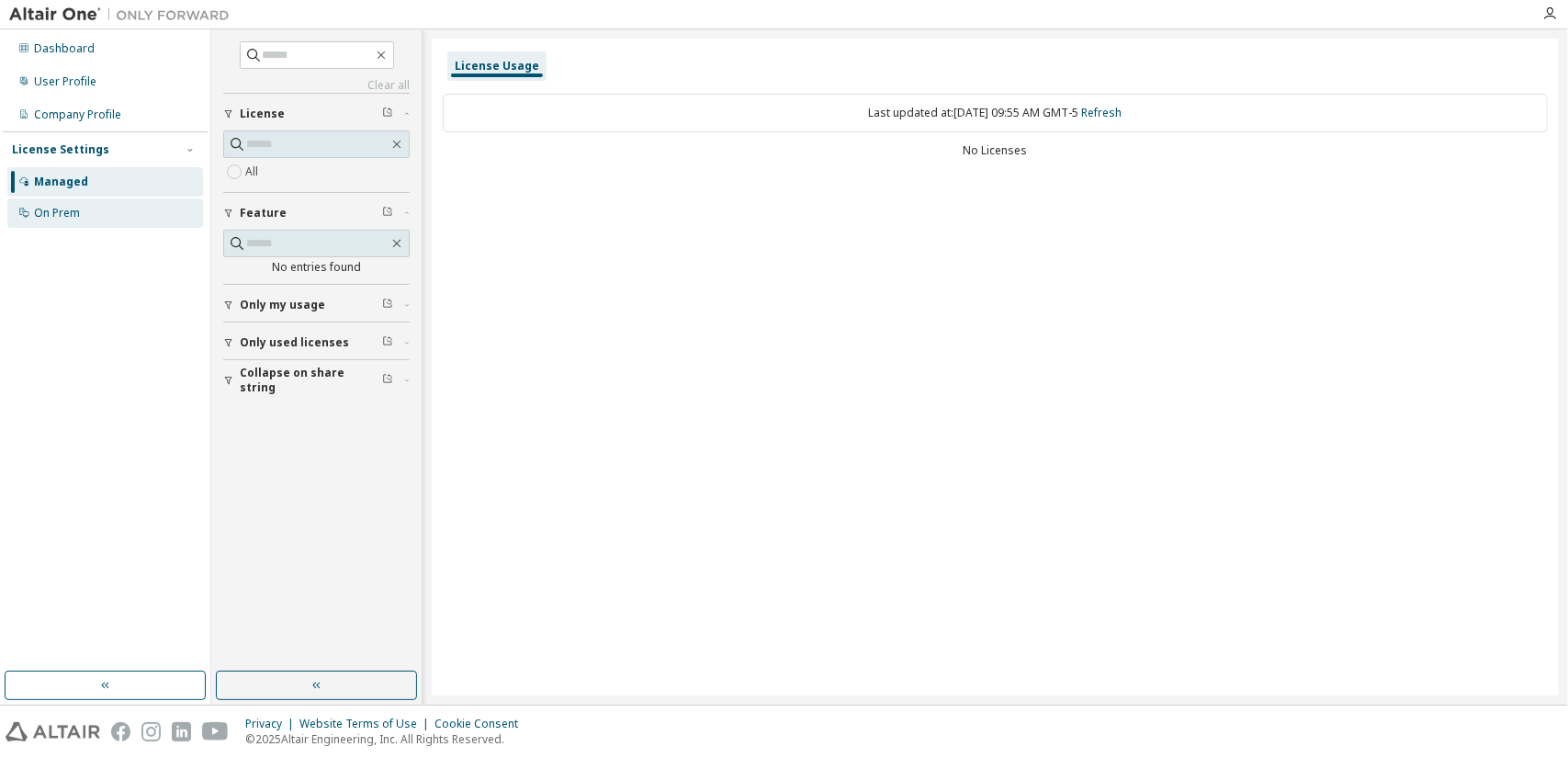
click at [69, 216] on div "On Prem" at bounding box center [57, 213] width 46 height 15
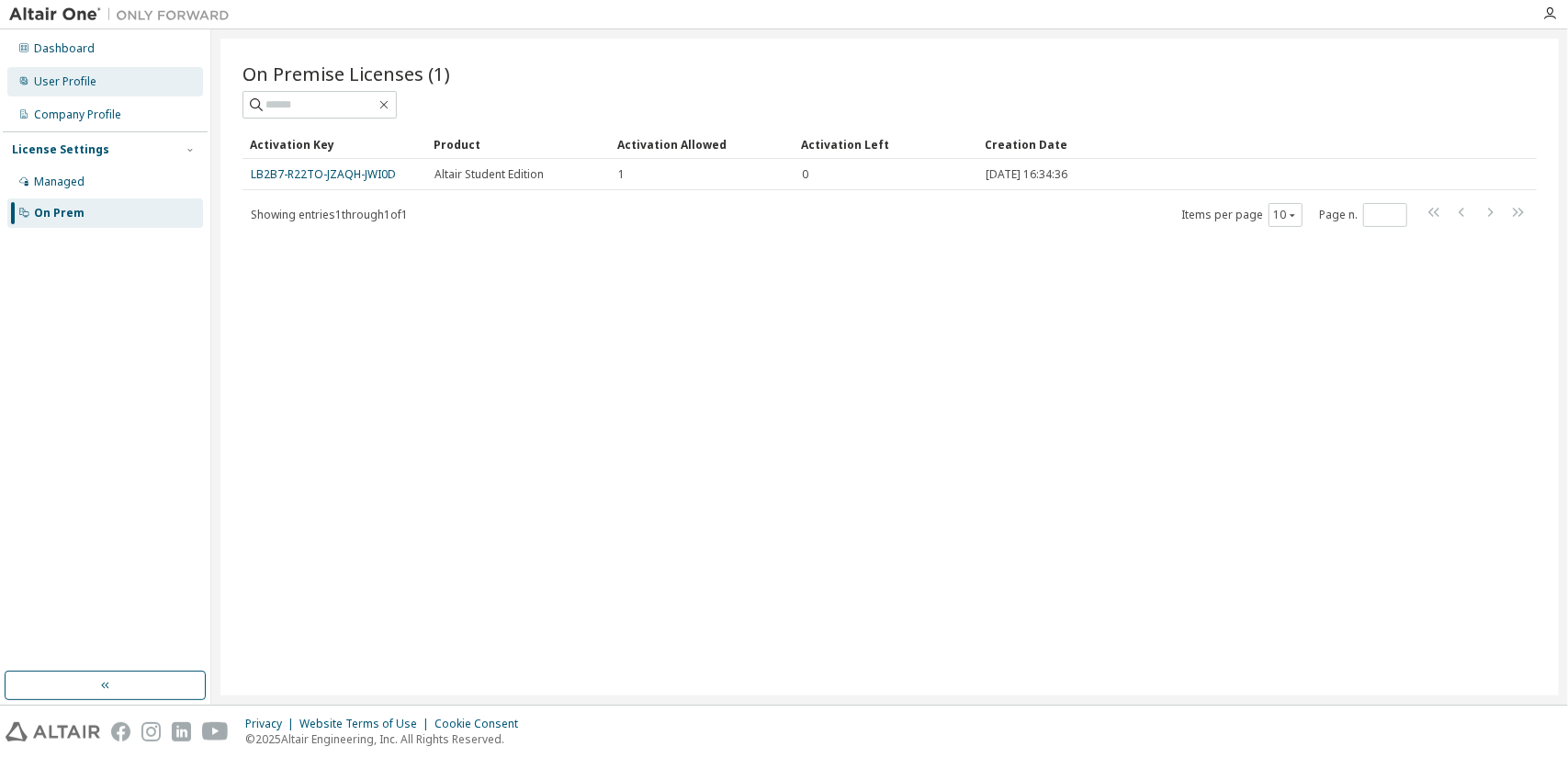
click at [72, 91] on div "User Profile" at bounding box center [104, 82] width 195 height 30
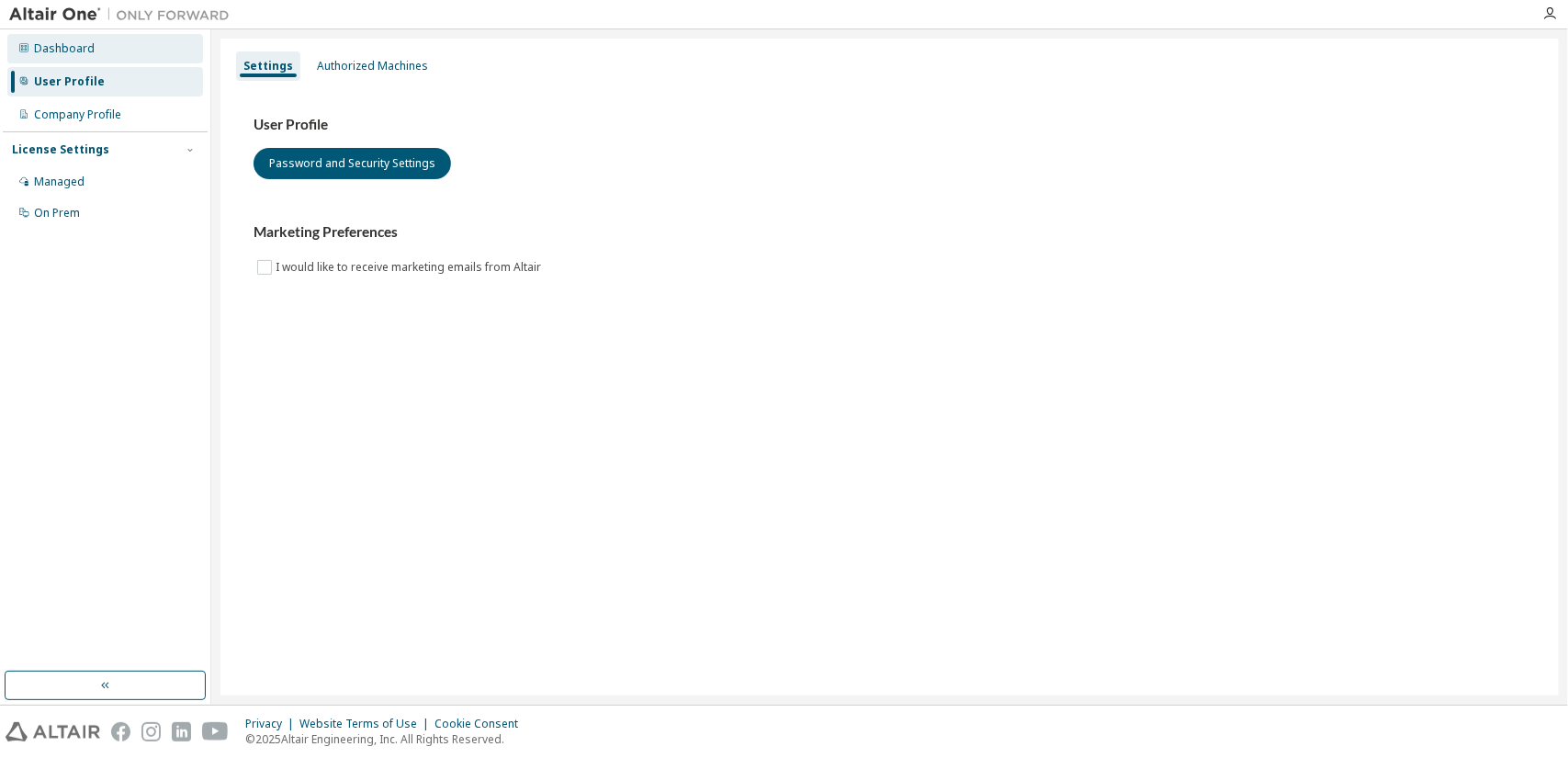
click at [68, 51] on div "Dashboard" at bounding box center [63, 49] width 60 height 15
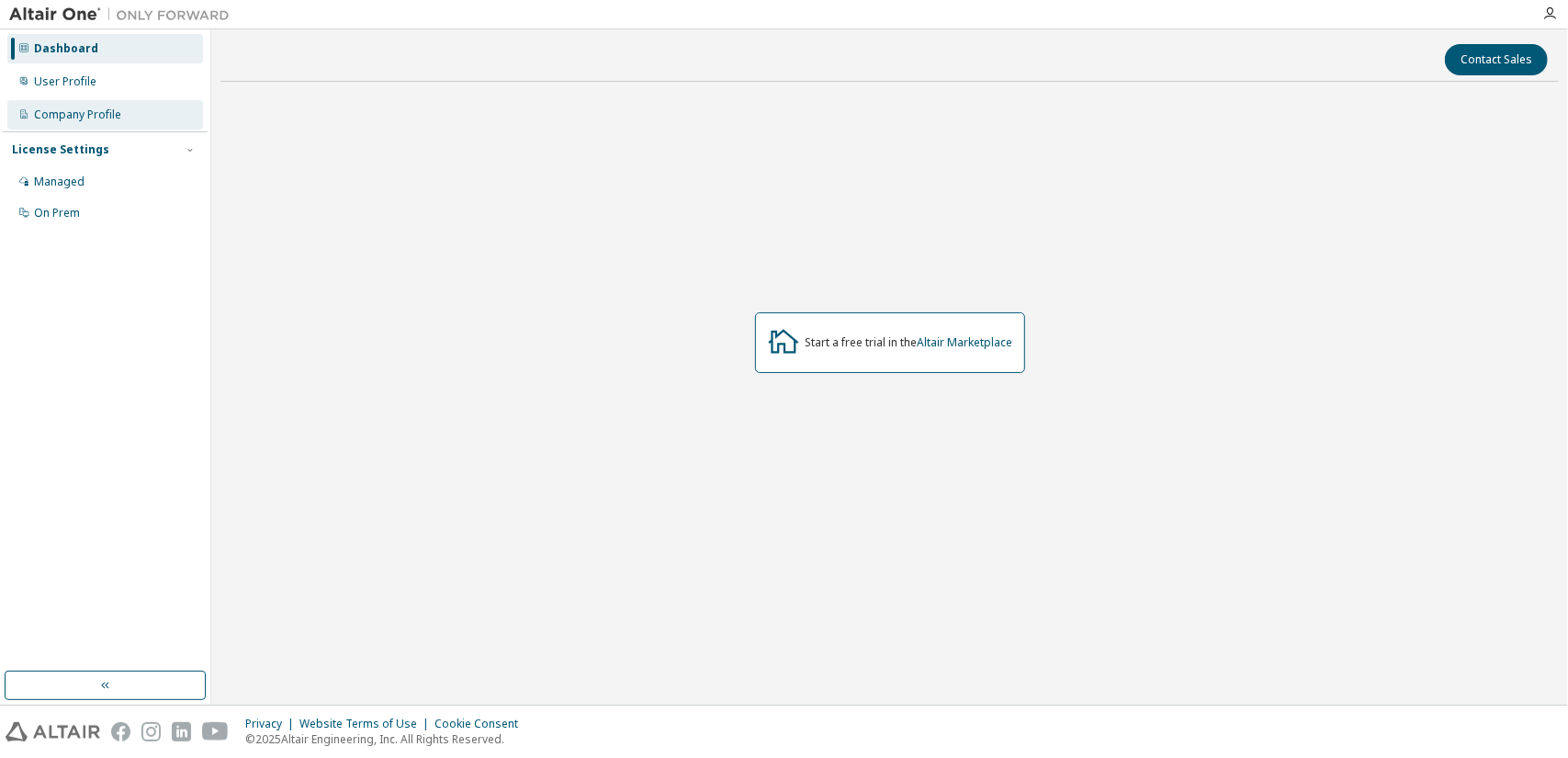
click at [81, 116] on div "Company Profile" at bounding box center [77, 114] width 87 height 15
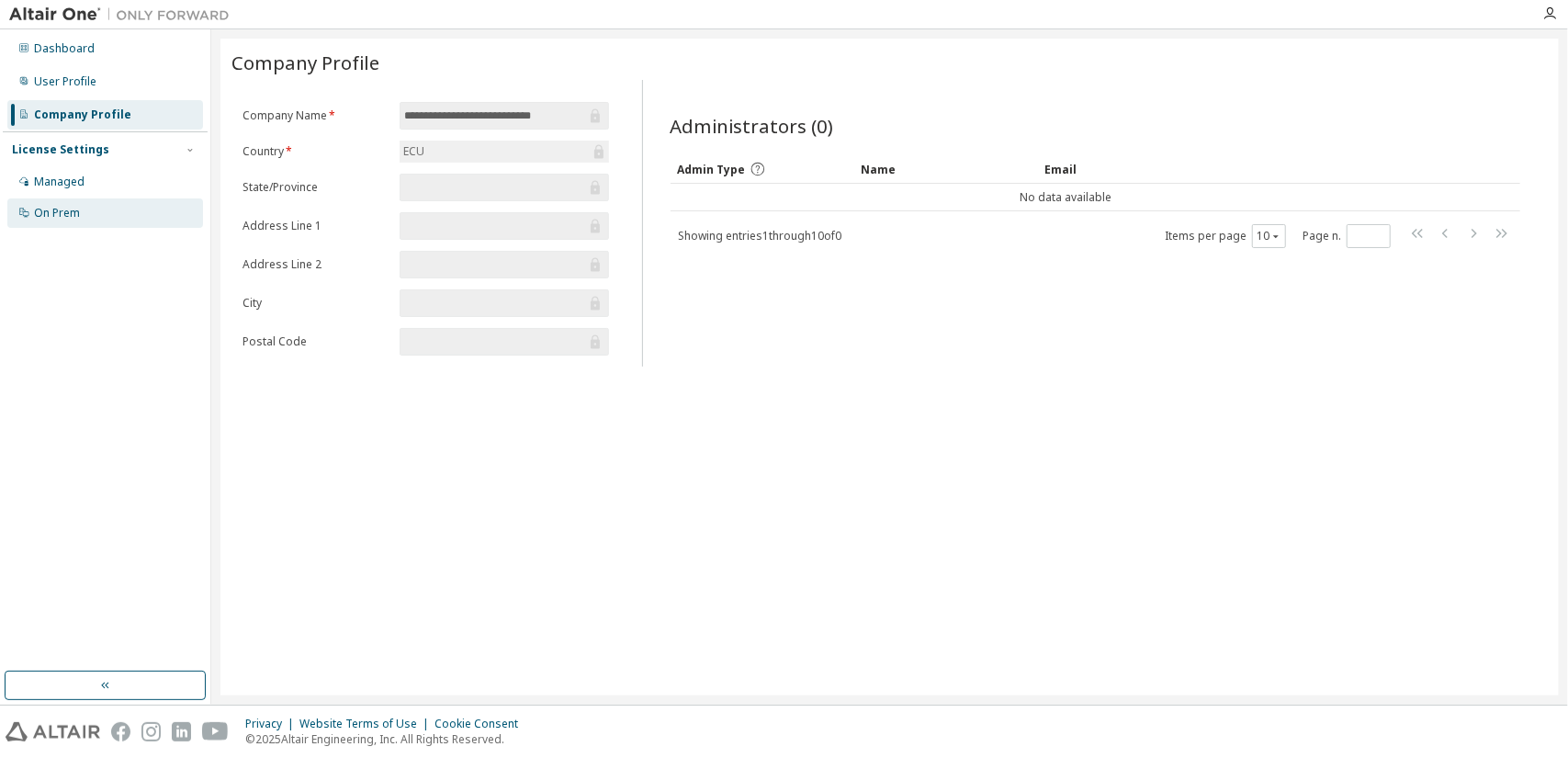
click at [78, 203] on div "On Prem" at bounding box center [104, 213] width 195 height 30
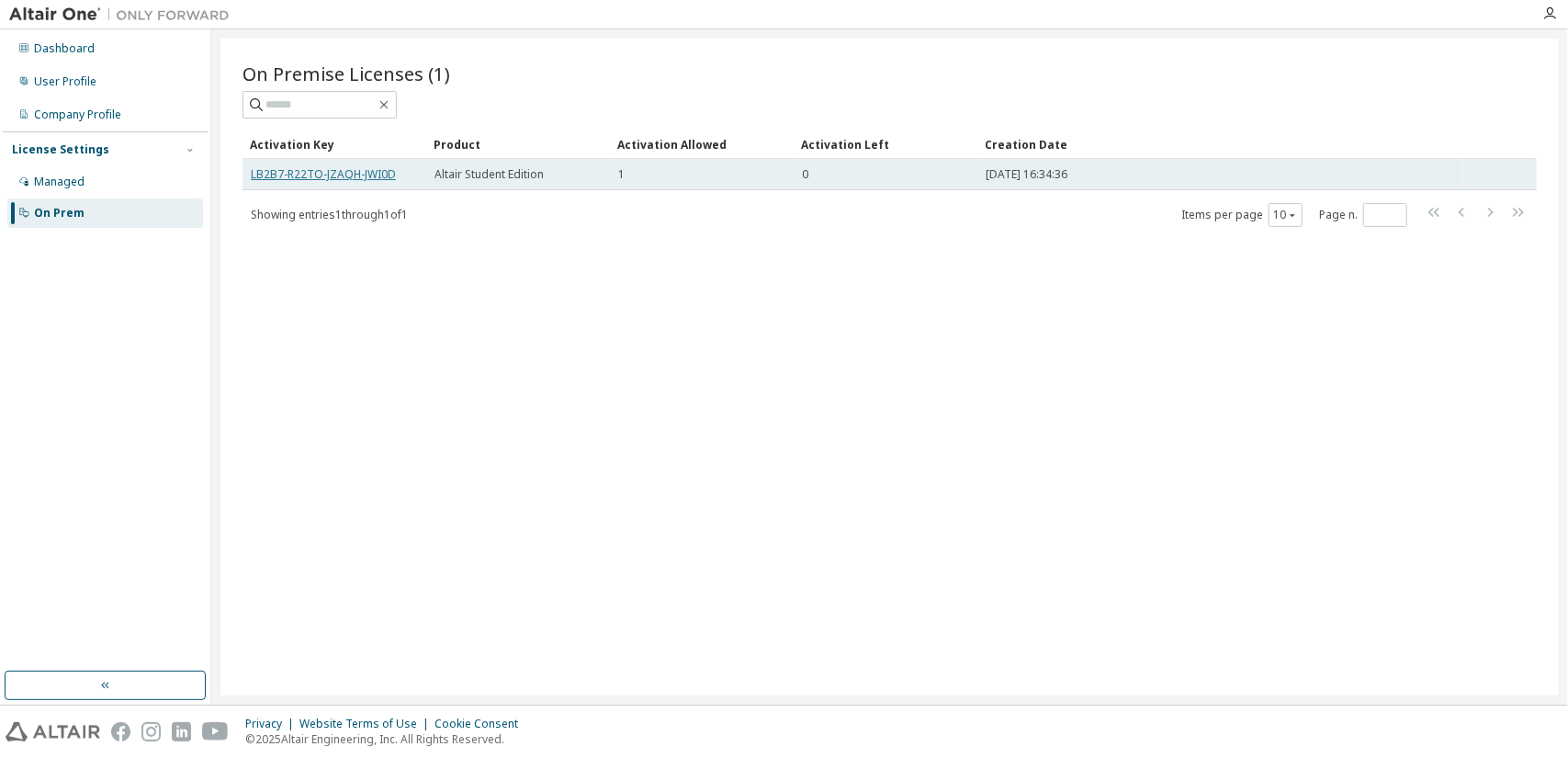
click at [275, 179] on link "LB2B7-R22TO-JZAQH-JWI0D" at bounding box center [323, 175] width 145 height 16
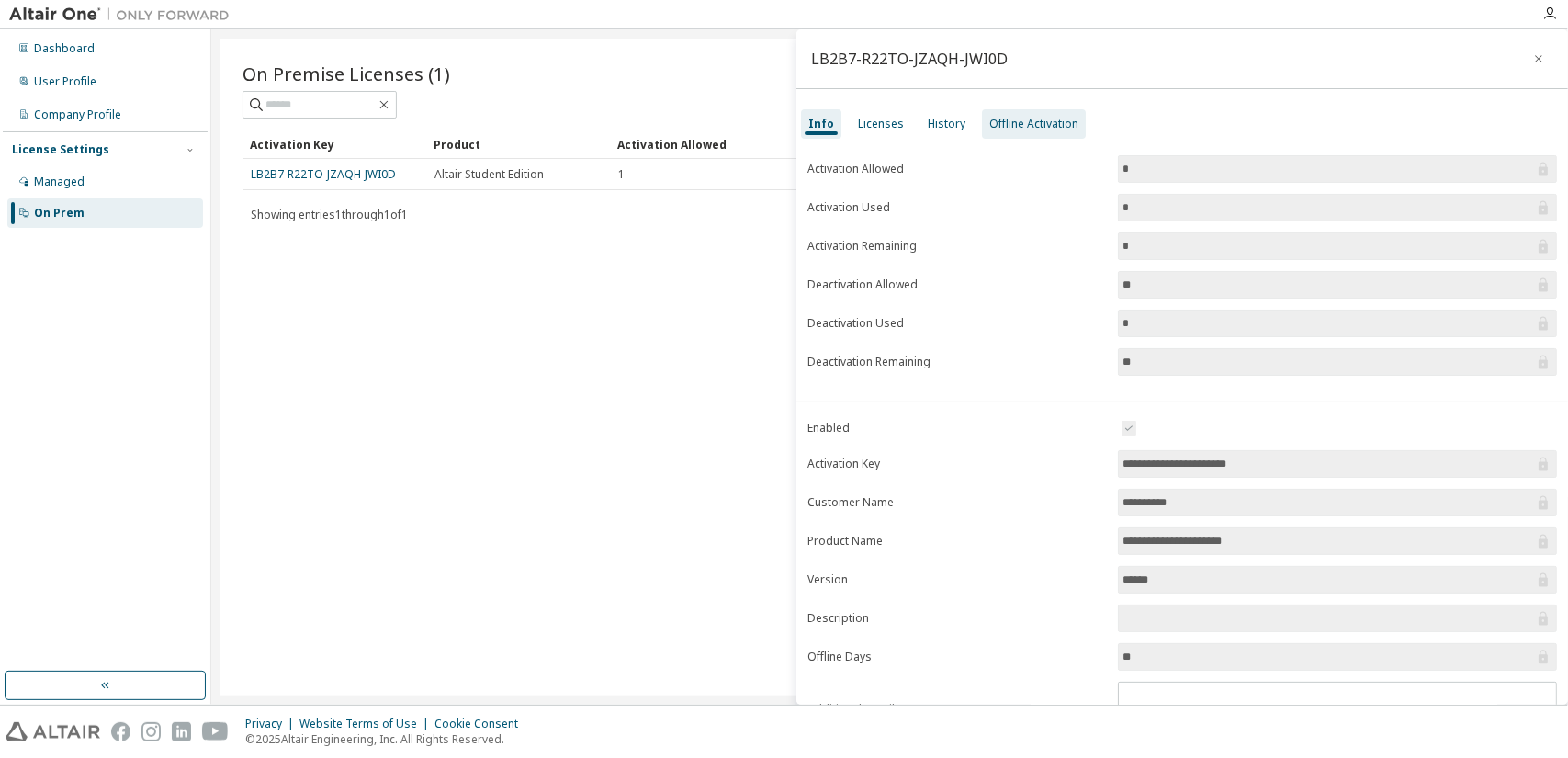
click at [1027, 135] on div "Offline Activation" at bounding box center [1033, 124] width 104 height 30
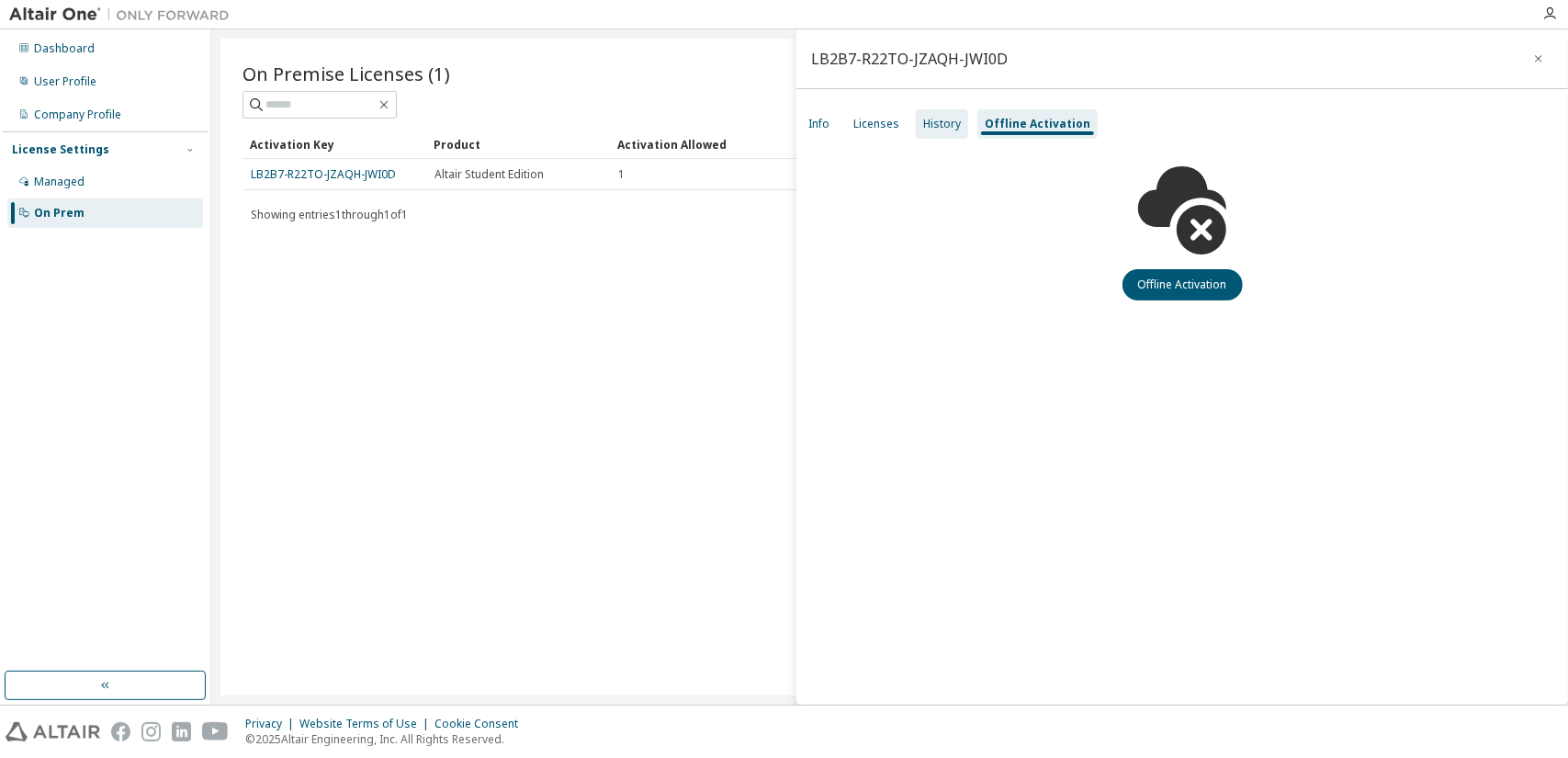
click at [916, 128] on div "History" at bounding box center [942, 124] width 53 height 30
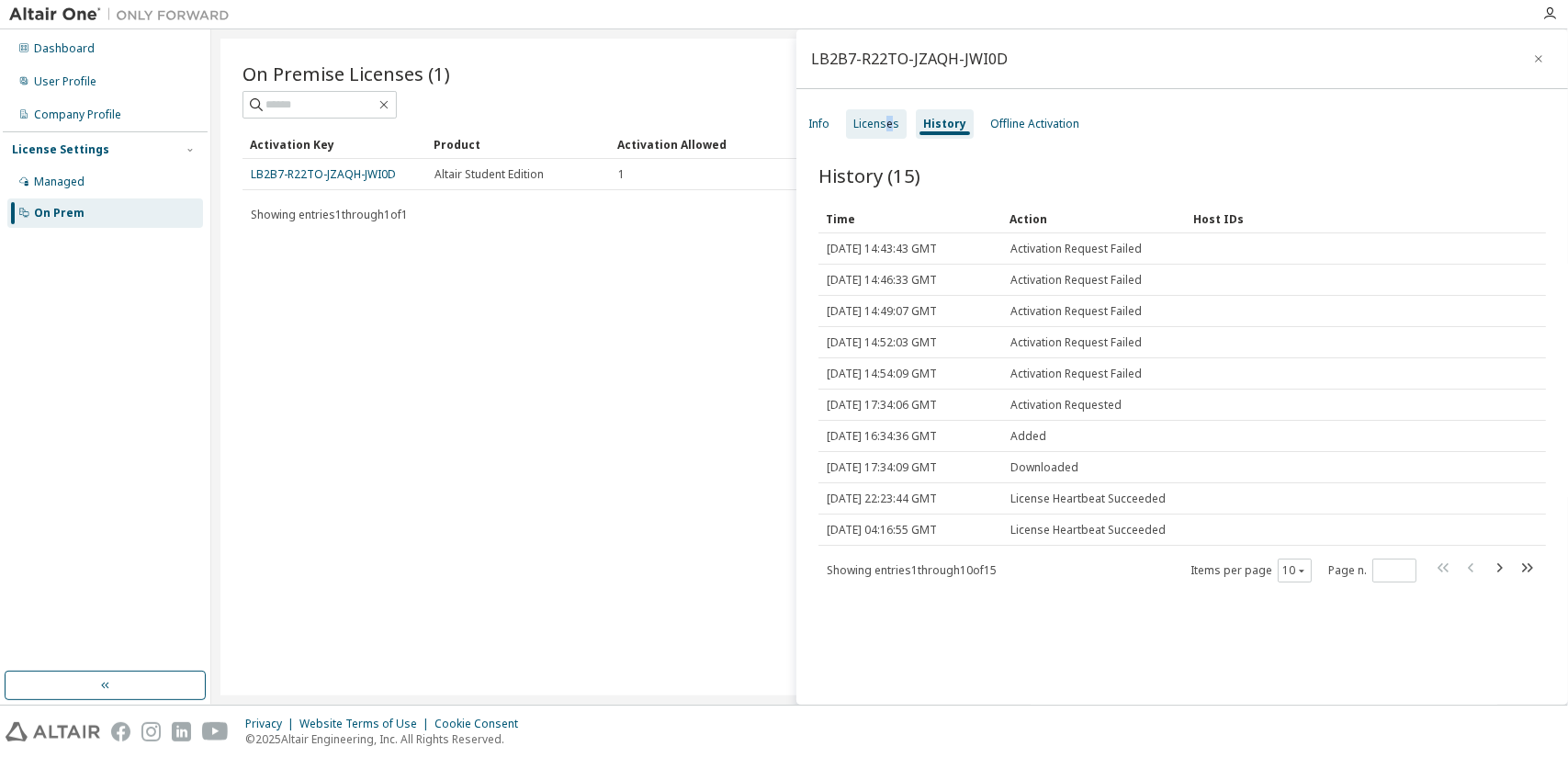
click at [889, 124] on div "Licenses" at bounding box center [877, 124] width 46 height 15
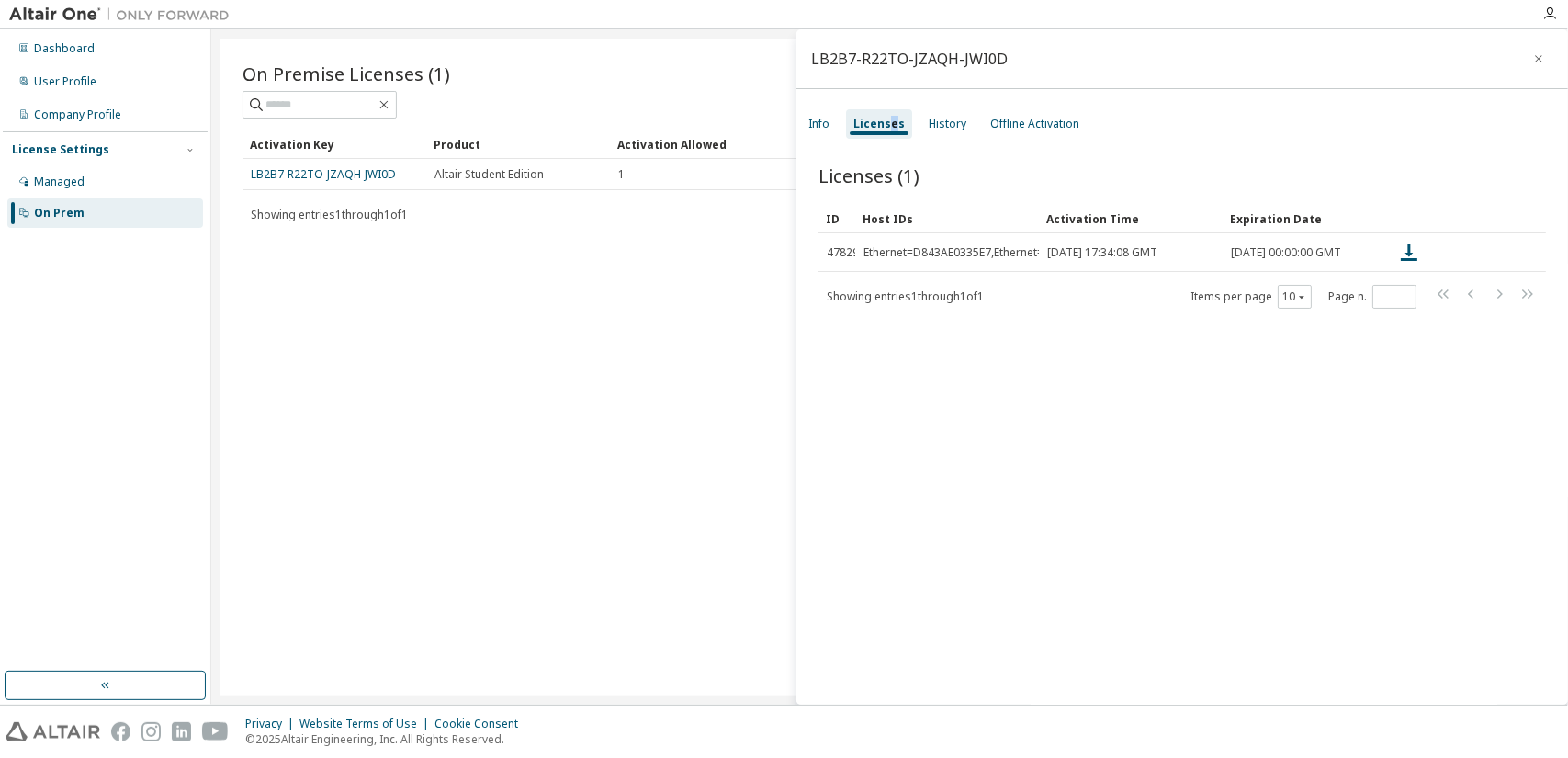
drag, startPoint x: 1532, startPoint y: 60, endPoint x: 1536, endPoint y: 49, distance: 11.7
click at [1532, 60] on icon "button" at bounding box center [1538, 59] width 13 height 15
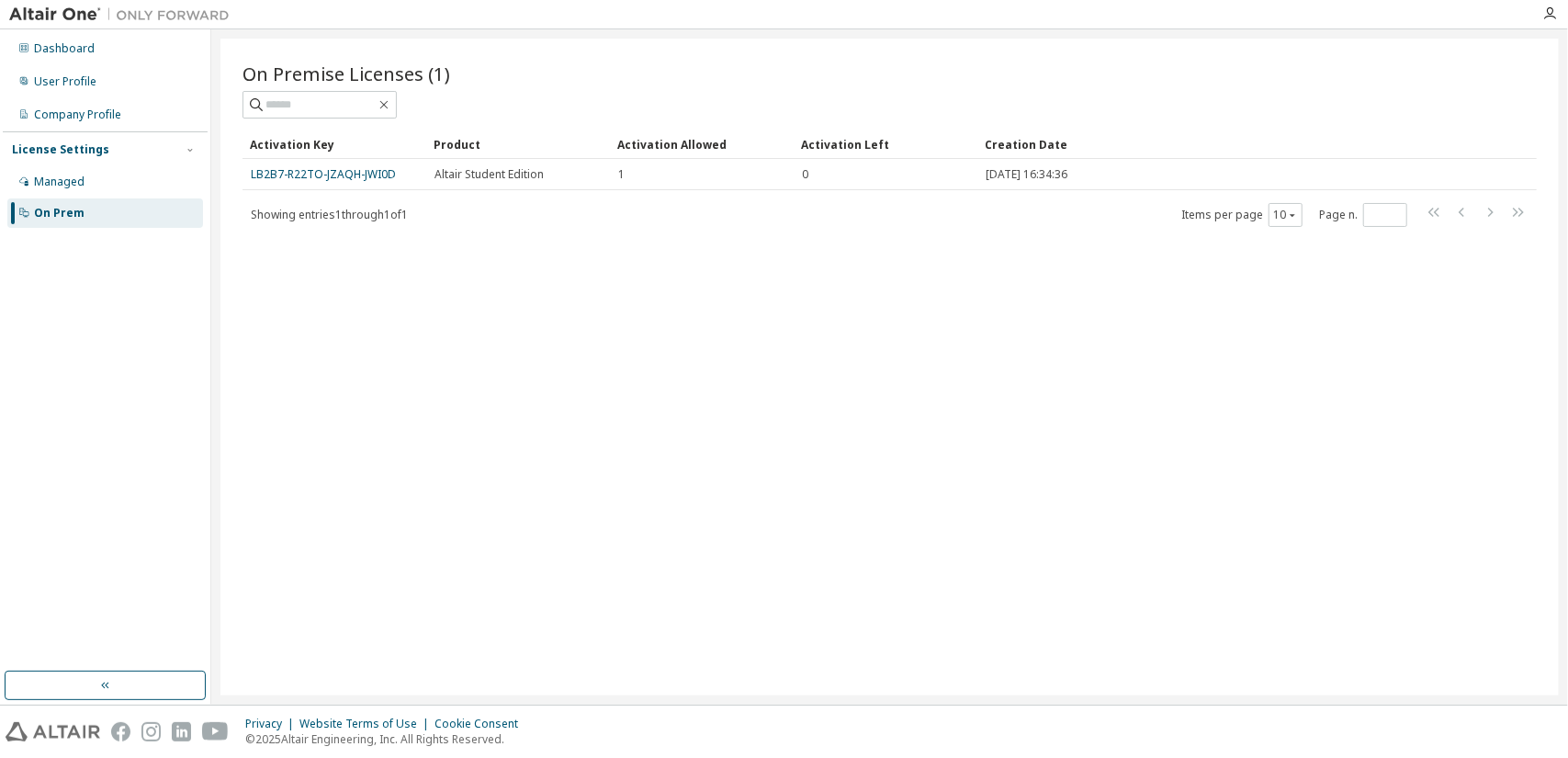
click at [1549, 27] on div at bounding box center [1549, 14] width 37 height 28
click at [1551, 17] on icon "button" at bounding box center [1549, 13] width 15 height 15
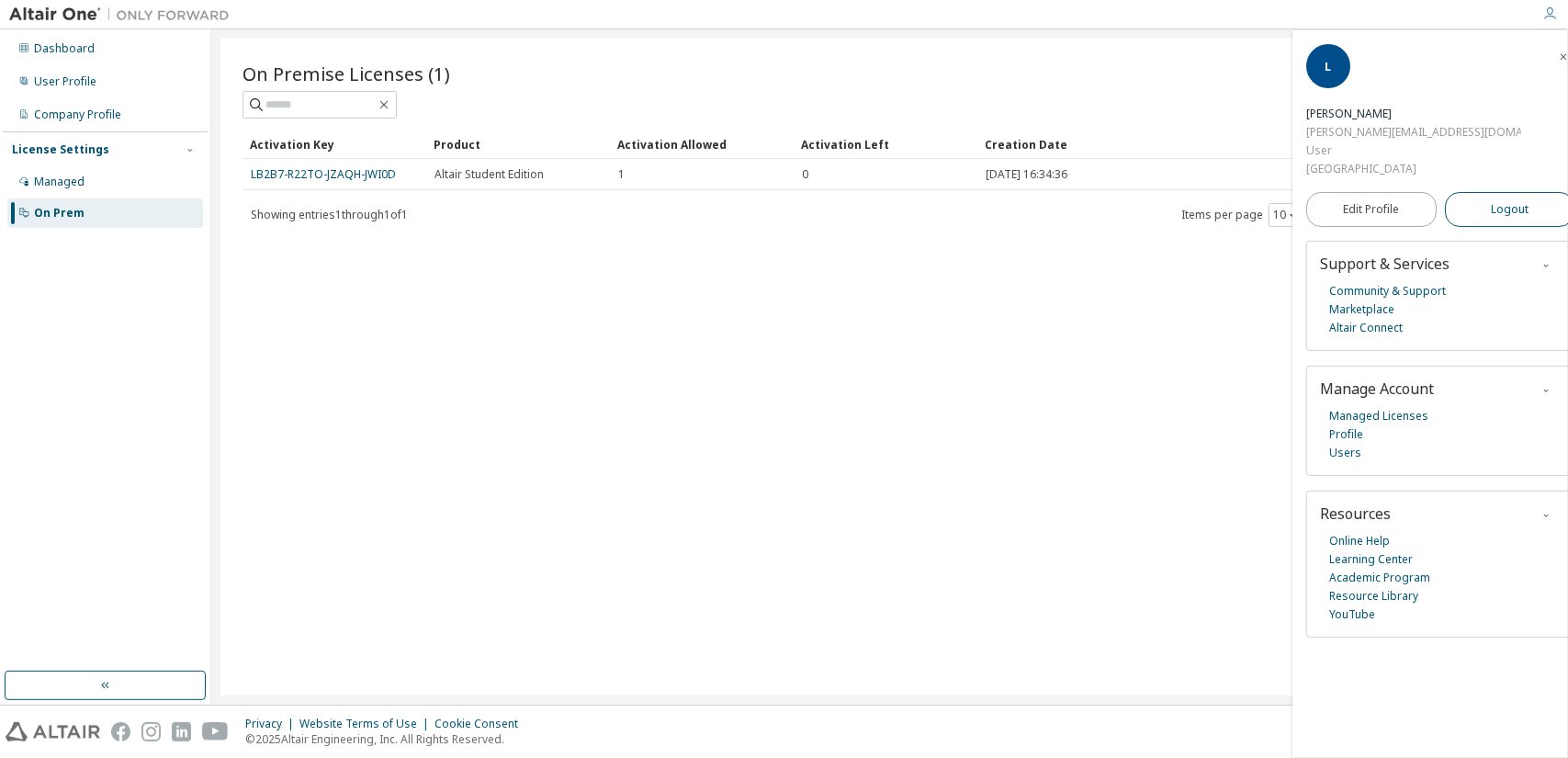
click at [1455, 192] on button "Logout" at bounding box center [1510, 209] width 131 height 35
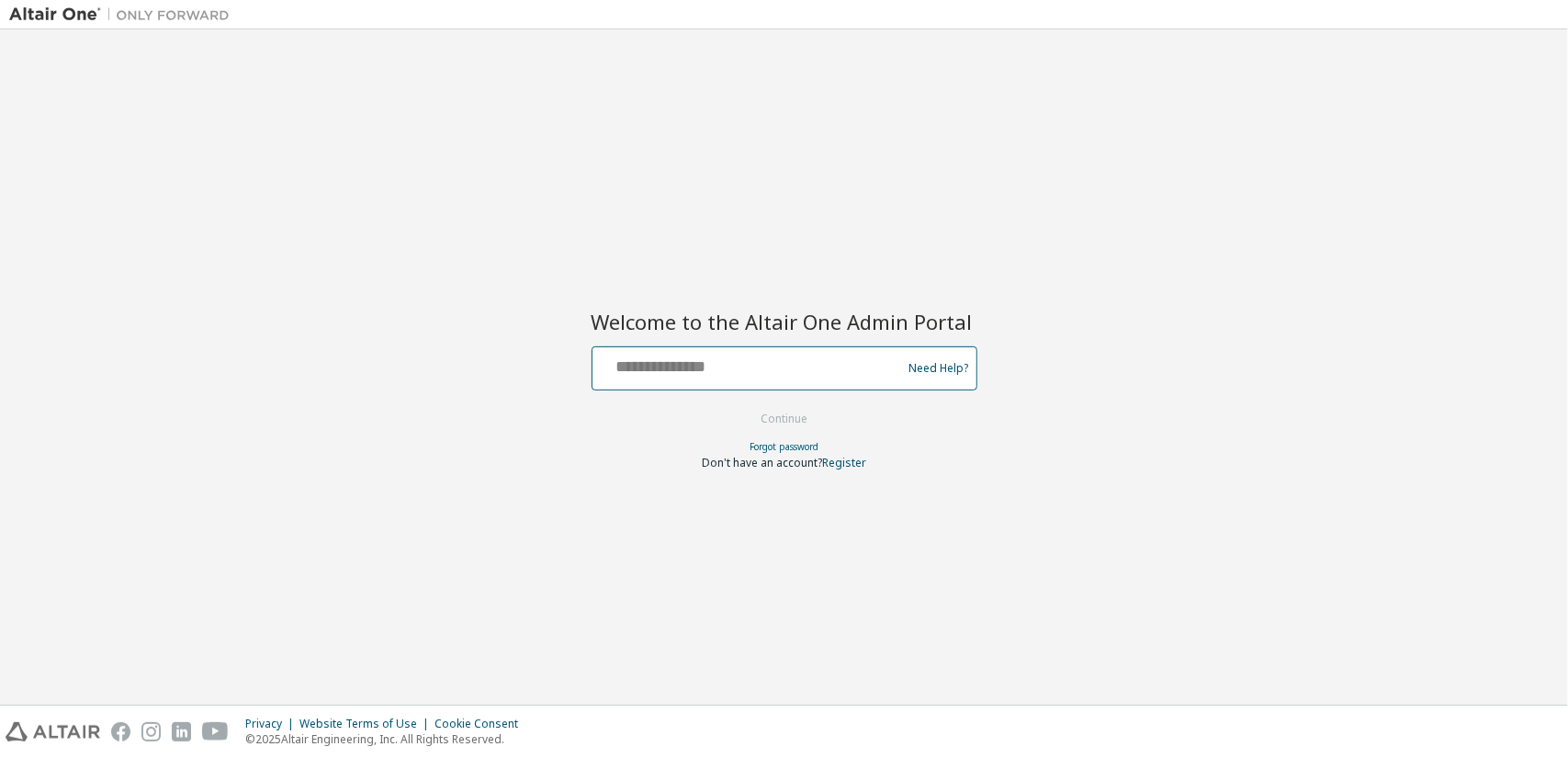
click at [685, 366] on input "text" at bounding box center [750, 364] width 301 height 27
click at [767, 449] on link "Forgot password" at bounding box center [784, 446] width 68 height 13
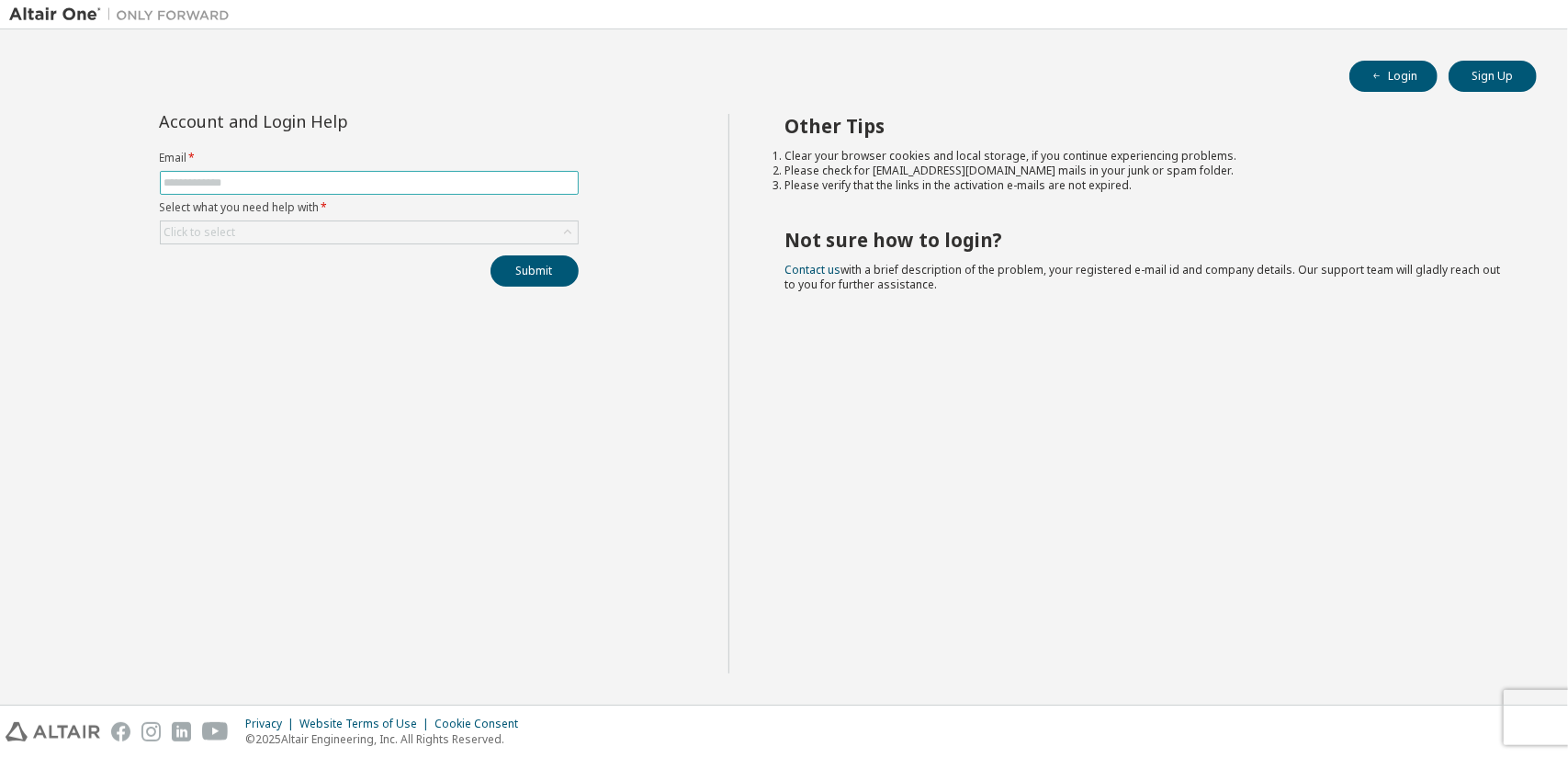
click at [215, 190] on span at bounding box center [369, 183] width 419 height 24
click at [217, 182] on input "text" at bounding box center [369, 183] width 410 height 15
click at [222, 229] on div "Click to select" at bounding box center [200, 232] width 71 height 15
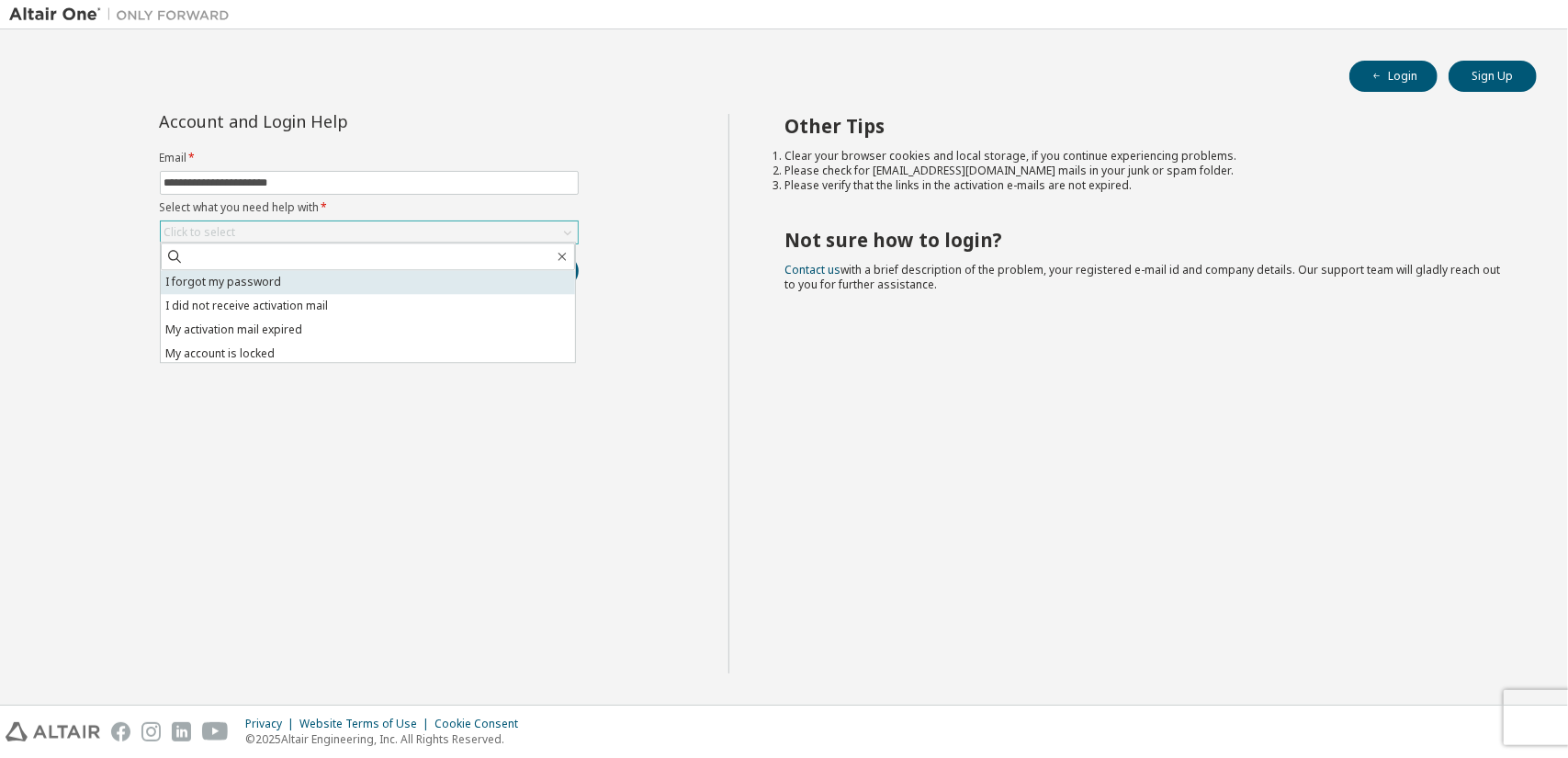
click at [199, 283] on li "I forgot my password" at bounding box center [368, 282] width 415 height 24
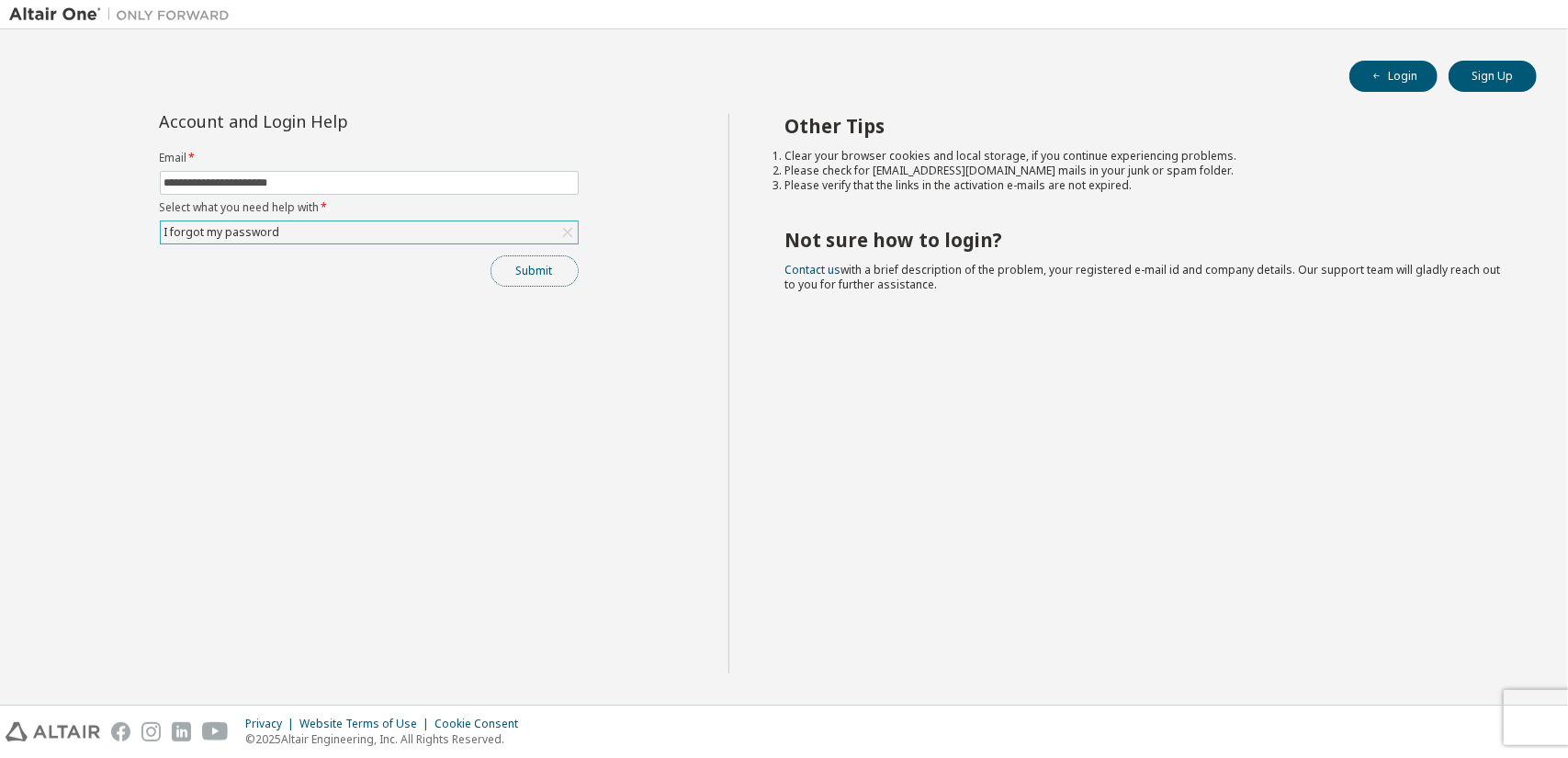
click at [538, 270] on button "Submit" at bounding box center [535, 271] width 88 height 31
click at [358, 176] on input "**********" at bounding box center [369, 183] width 410 height 15
type input "**********"
click at [553, 271] on button "Submit" at bounding box center [535, 271] width 88 height 31
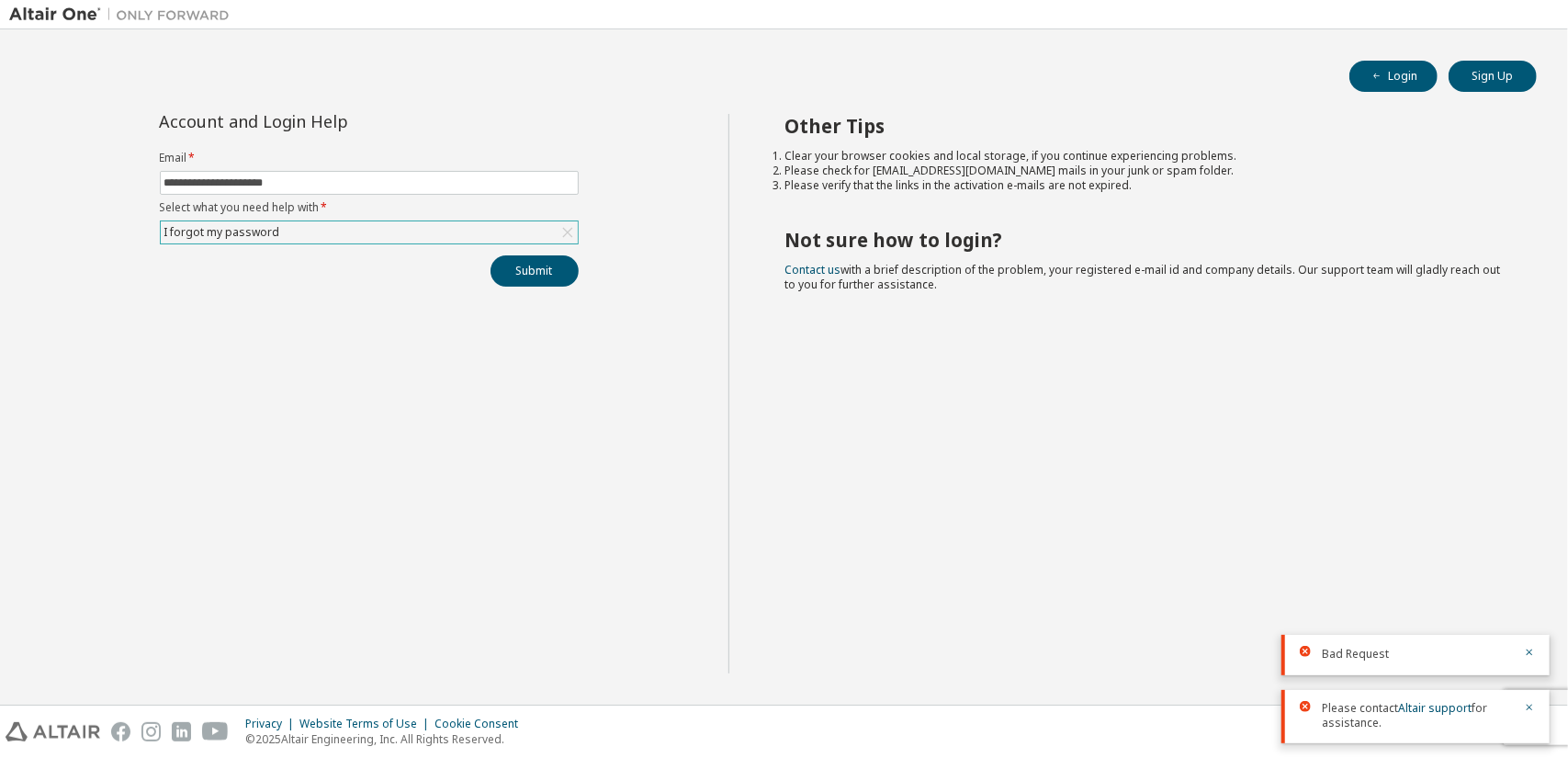
click at [1384, 722] on span "Please contact Altair support for assistance." at bounding box center [1417, 716] width 191 height 30
click at [1460, 715] on link "Altair support" at bounding box center [1435, 708] width 73 height 16
click at [832, 272] on link "Contact us" at bounding box center [812, 270] width 57 height 16
click at [1527, 707] on icon "button" at bounding box center [1529, 707] width 11 height 11
click at [1529, 719] on icon "button" at bounding box center [1530, 721] width 6 height 6
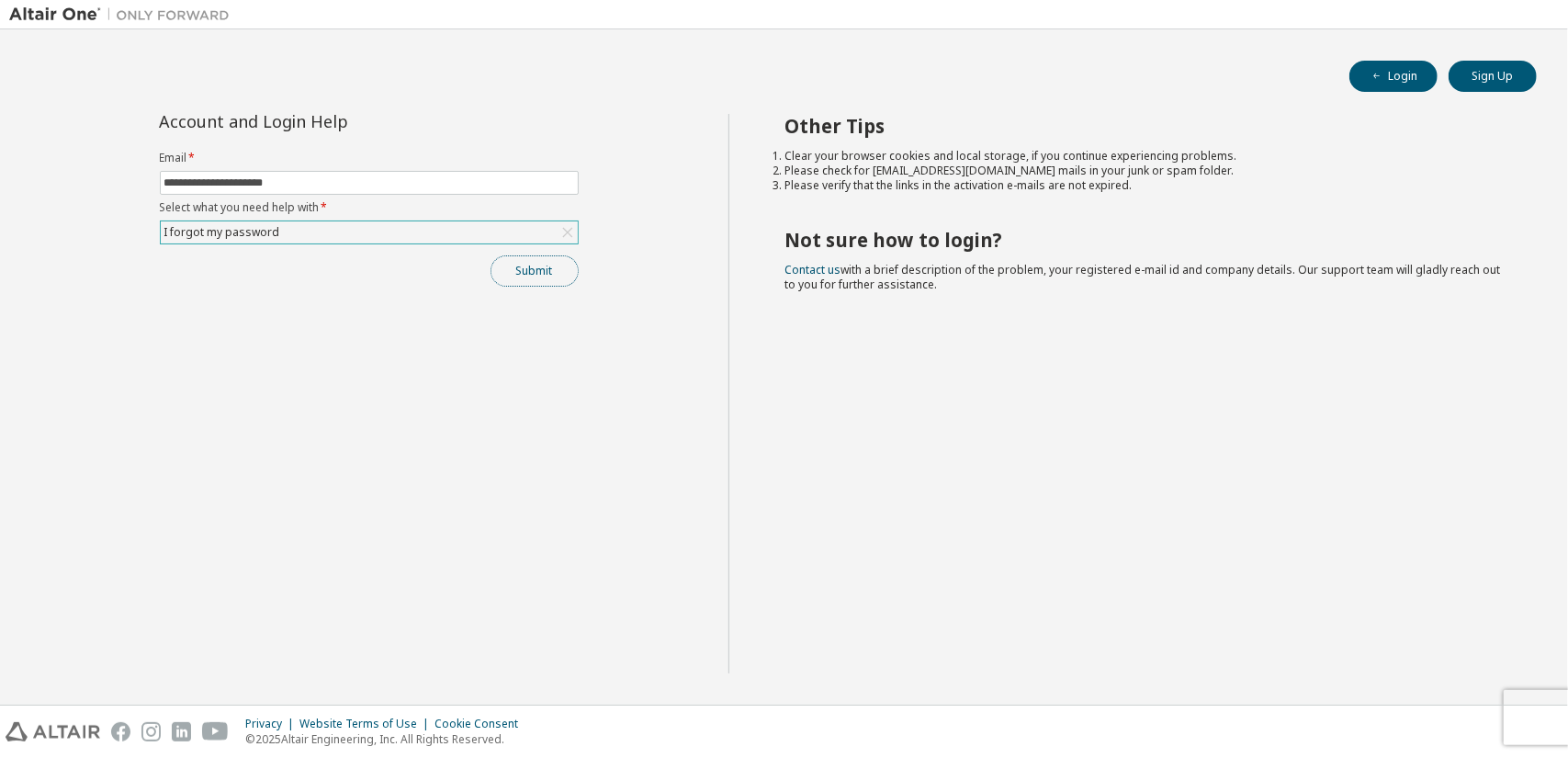
click at [497, 276] on button "Submit" at bounding box center [535, 271] width 88 height 31
